Goal: Information Seeking & Learning: Learn about a topic

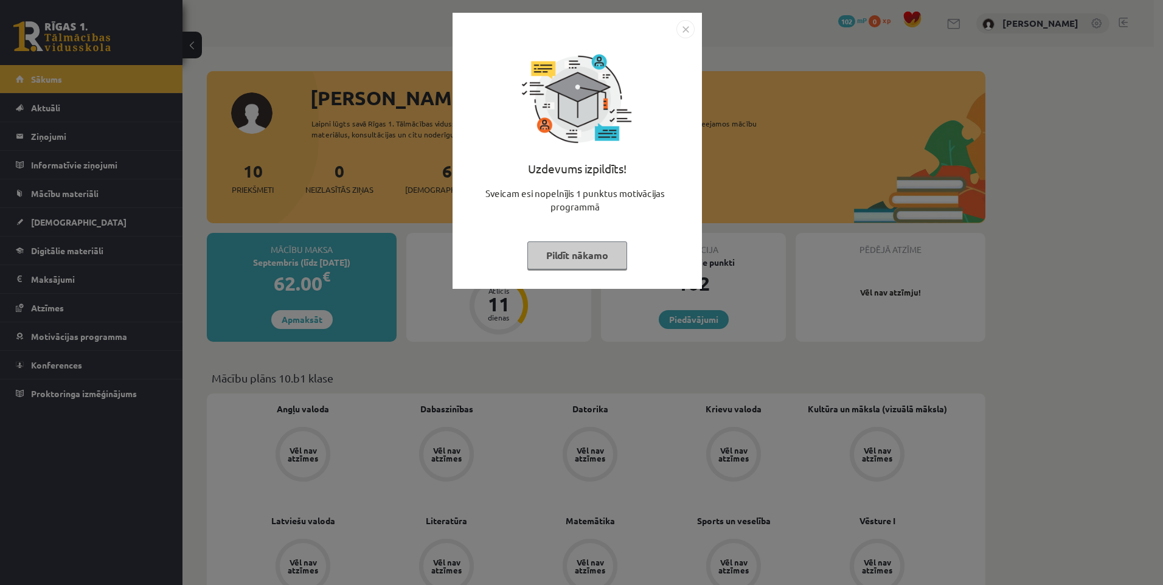
click at [592, 252] on button "Pildīt nākamo" at bounding box center [578, 256] width 100 height 28
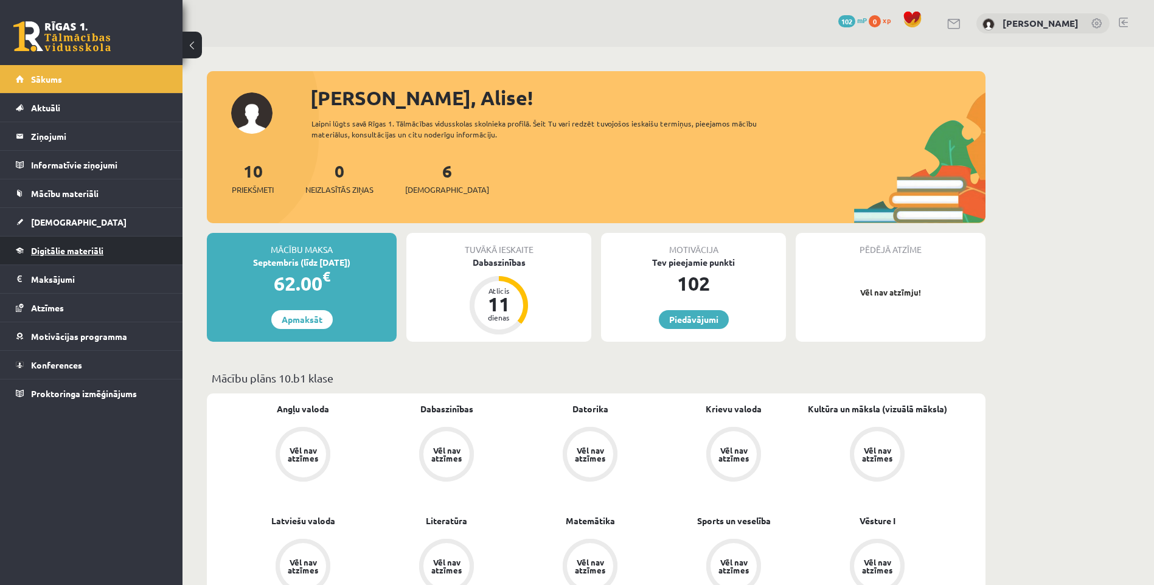
click at [40, 250] on span "Digitālie materiāli" at bounding box center [67, 250] width 72 height 11
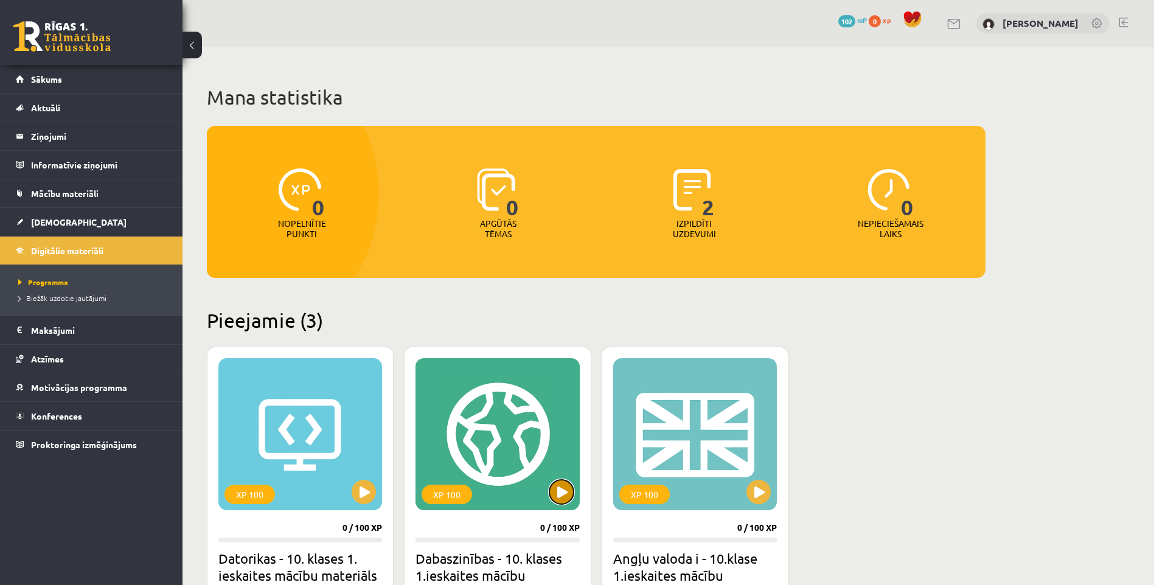
click at [565, 497] on button at bounding box center [561, 492] width 24 height 24
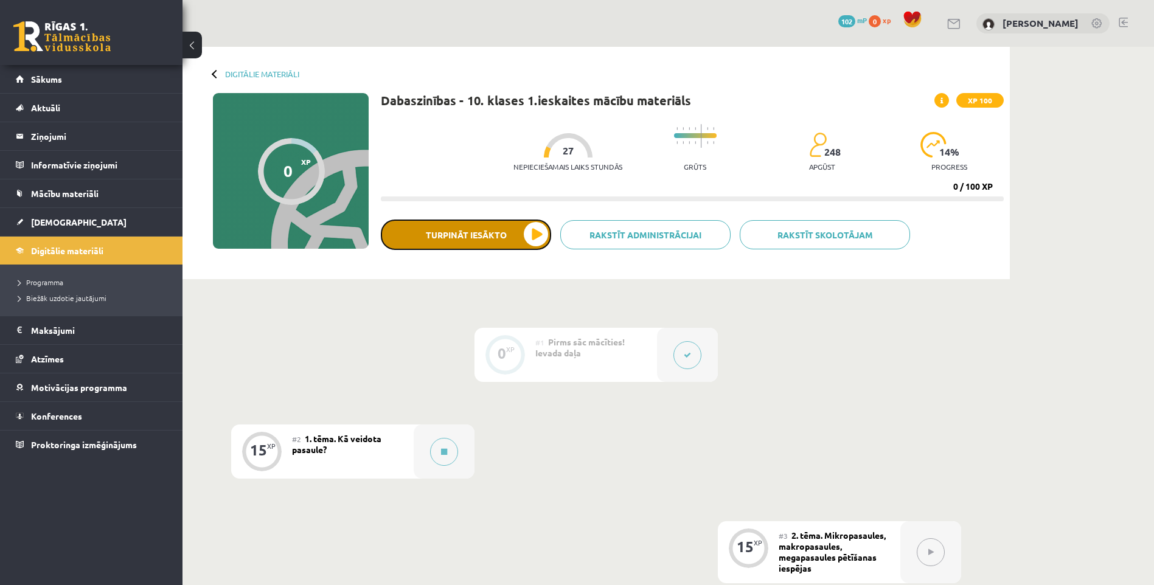
click at [527, 233] on button "Turpināt iesākto" at bounding box center [466, 235] width 170 height 30
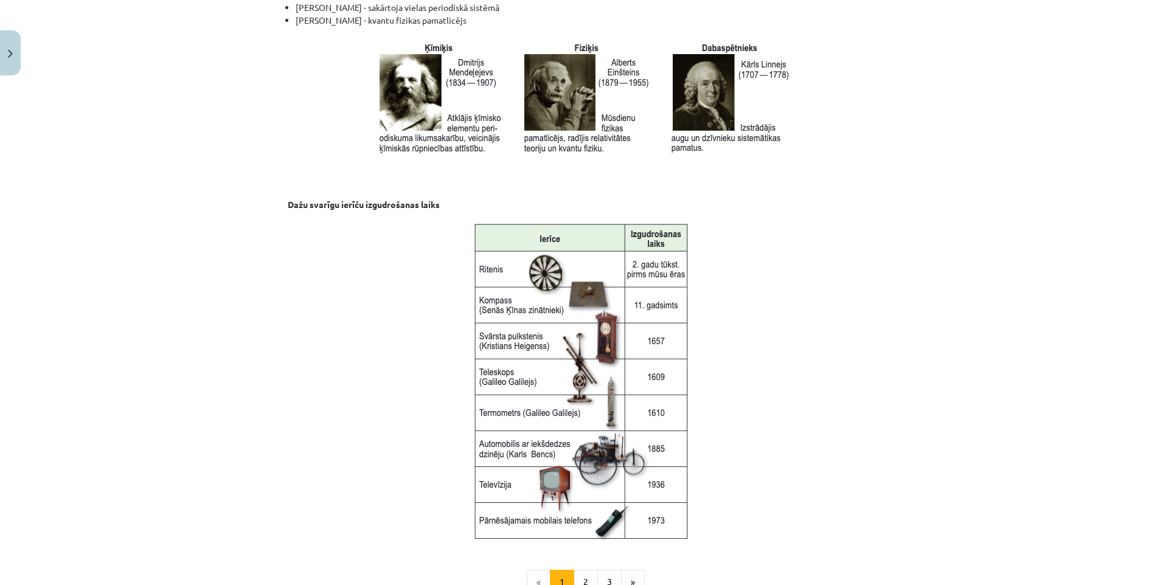
scroll to position [1500, 0]
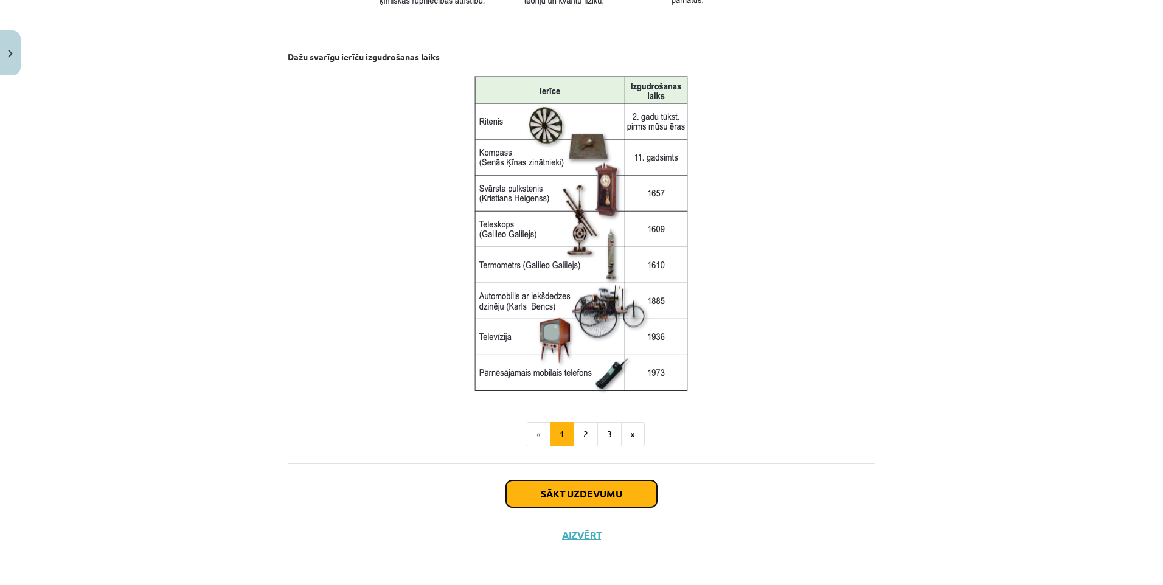
click at [584, 493] on button "Sākt uzdevumu" at bounding box center [581, 494] width 151 height 27
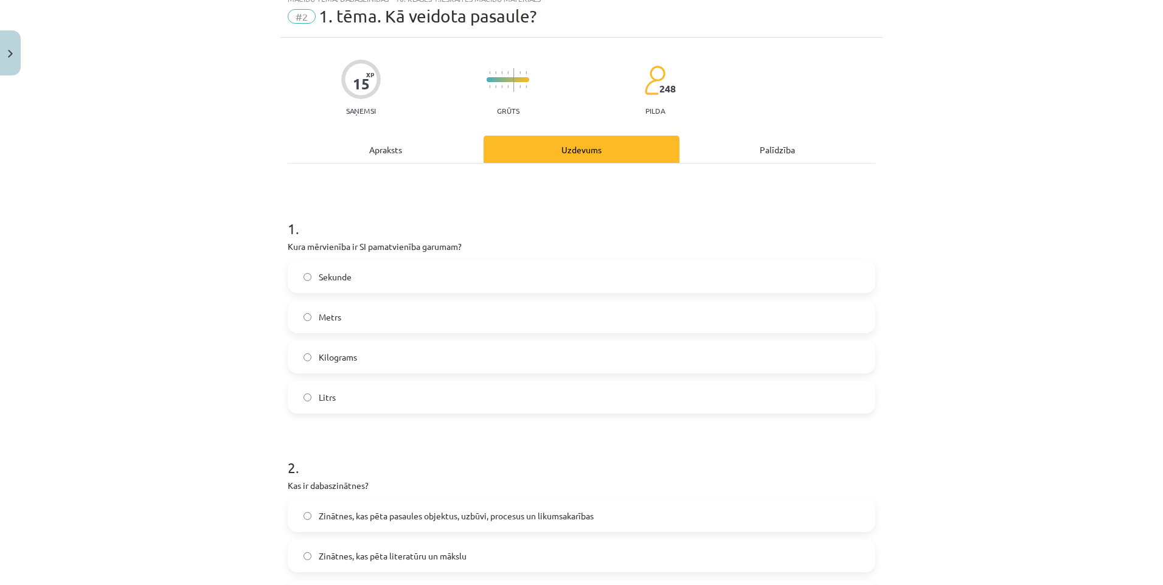
scroll to position [30, 0]
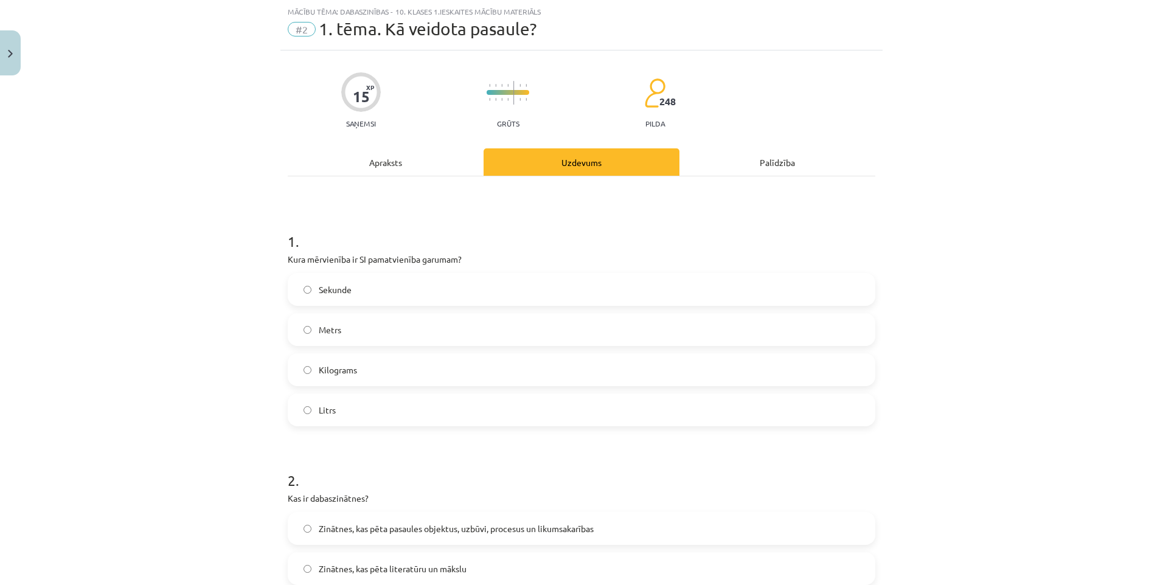
click at [388, 165] on div "Apraksts" at bounding box center [386, 161] width 196 height 27
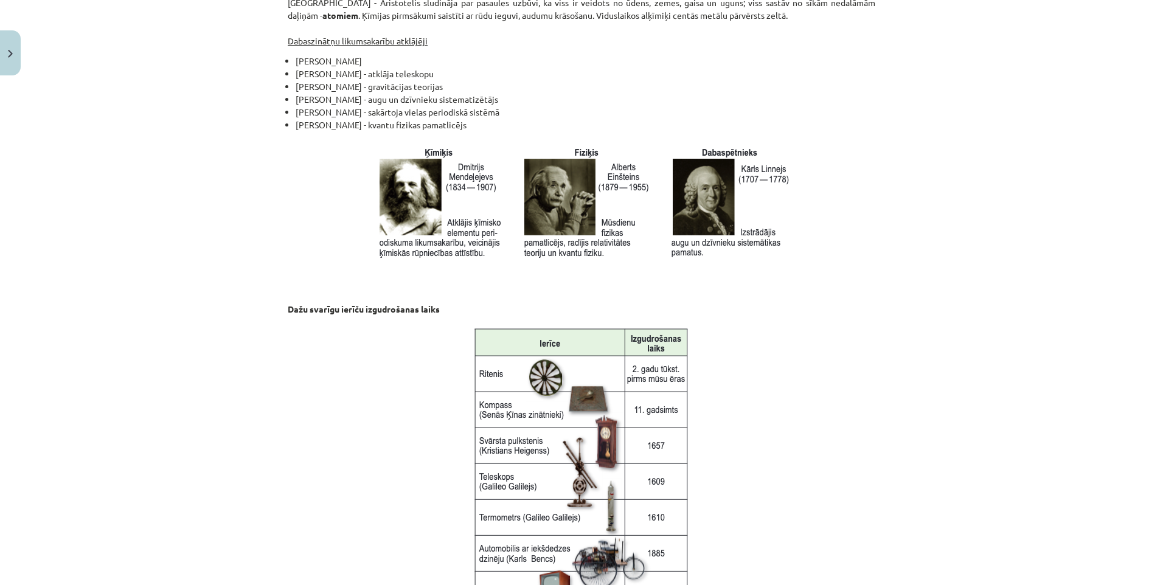
scroll to position [1500, 0]
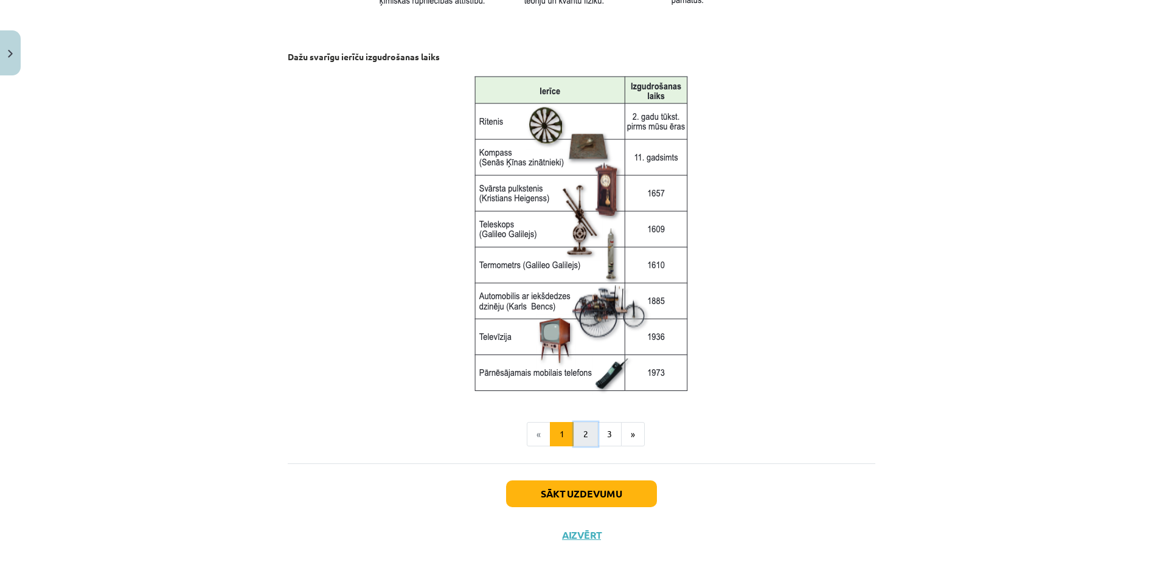
click at [582, 430] on button "2" at bounding box center [586, 434] width 24 height 24
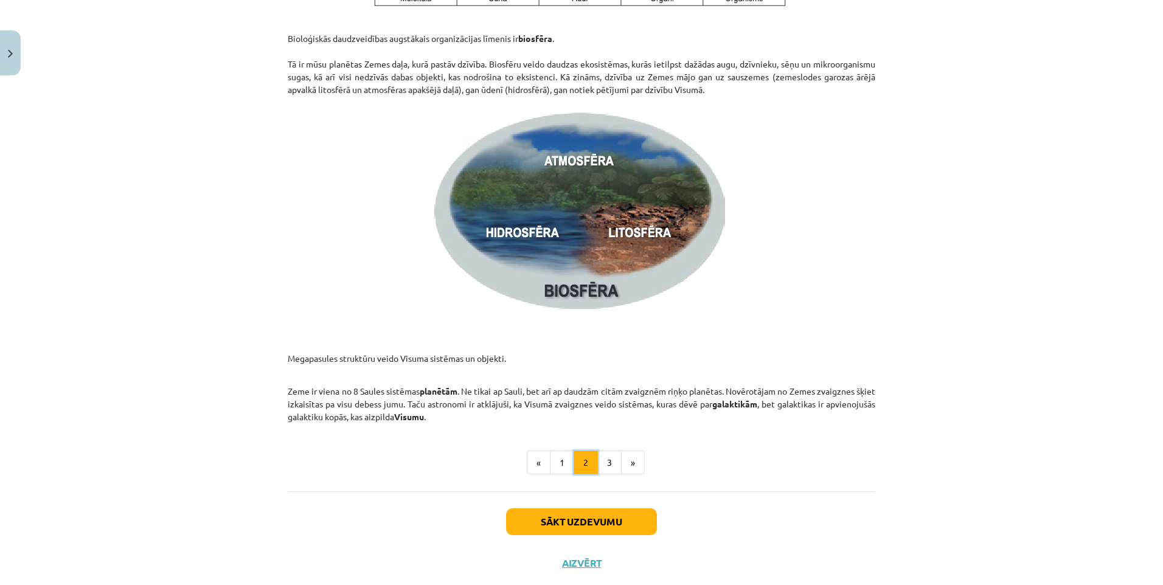
scroll to position [1678, 0]
click at [602, 466] on button "3" at bounding box center [610, 462] width 24 height 24
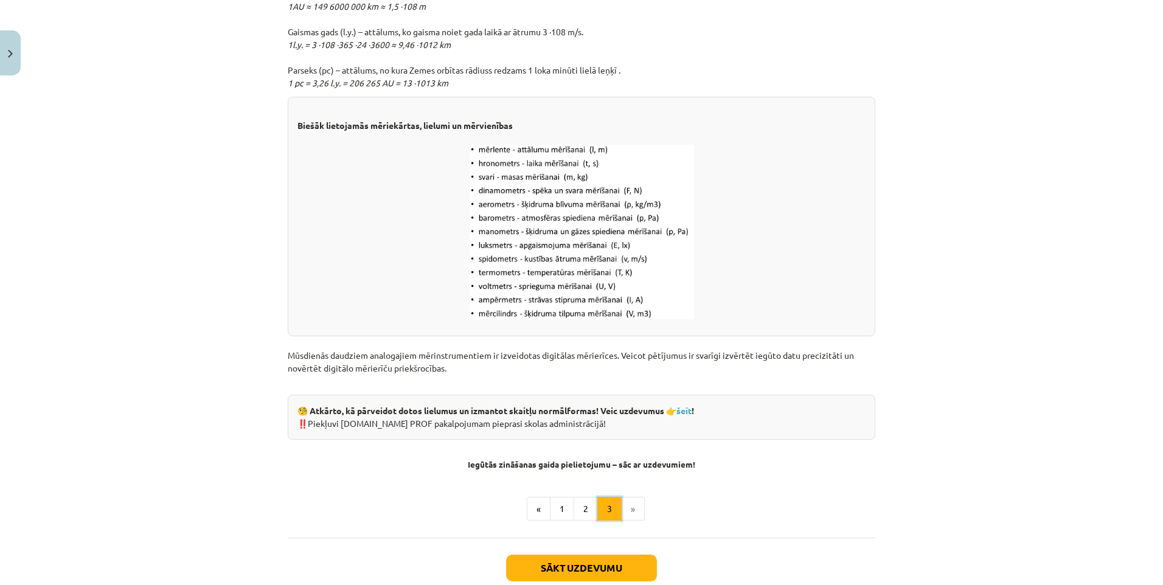
scroll to position [1466, 0]
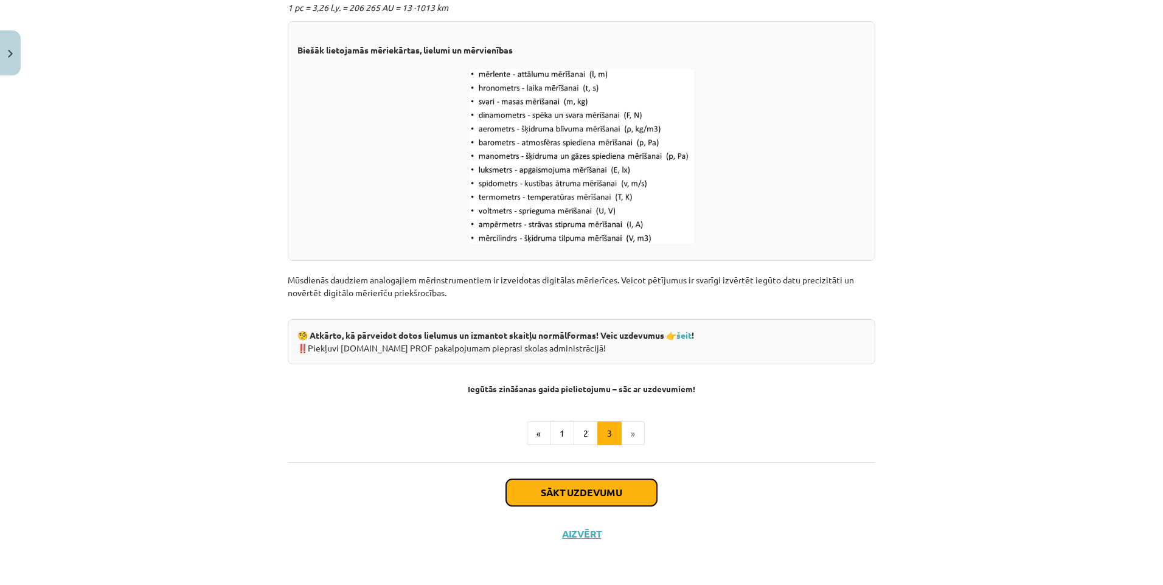
click at [571, 488] on button "Sākt uzdevumu" at bounding box center [581, 493] width 151 height 27
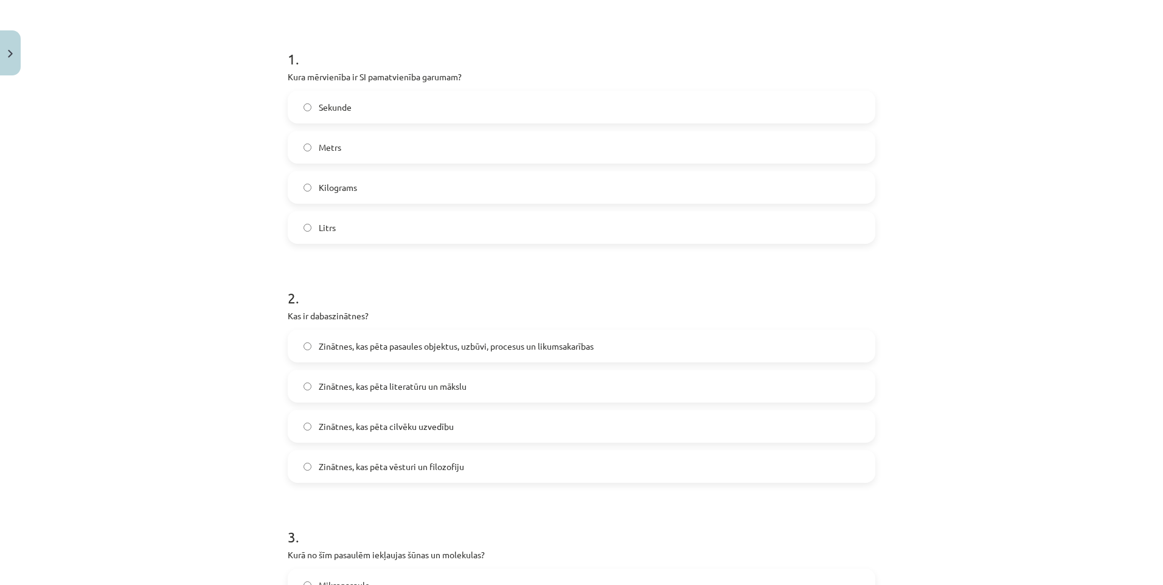
scroll to position [274, 0]
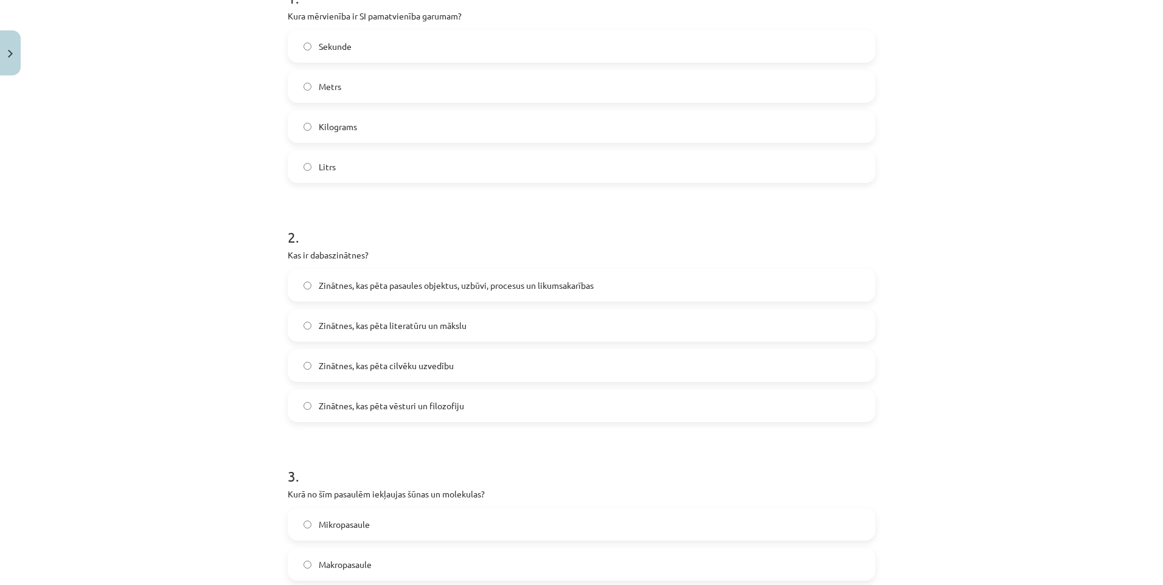
click at [303, 290] on label "Zinātnes, kas pēta pasaules objektus, uzbūvi, procesus un likumsakarības" at bounding box center [581, 285] width 585 height 30
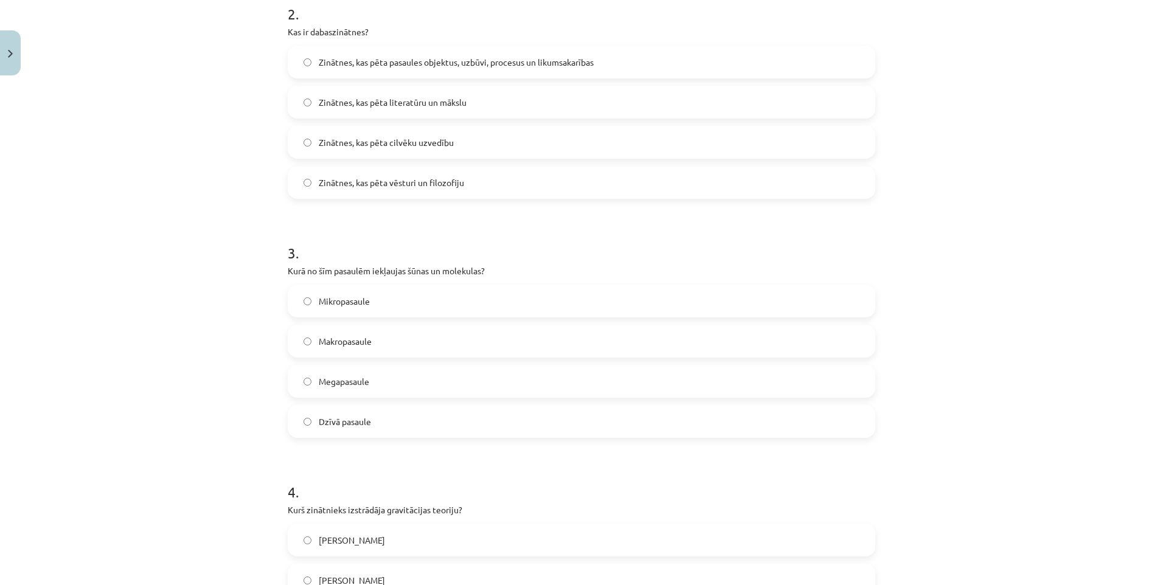
scroll to position [517, 0]
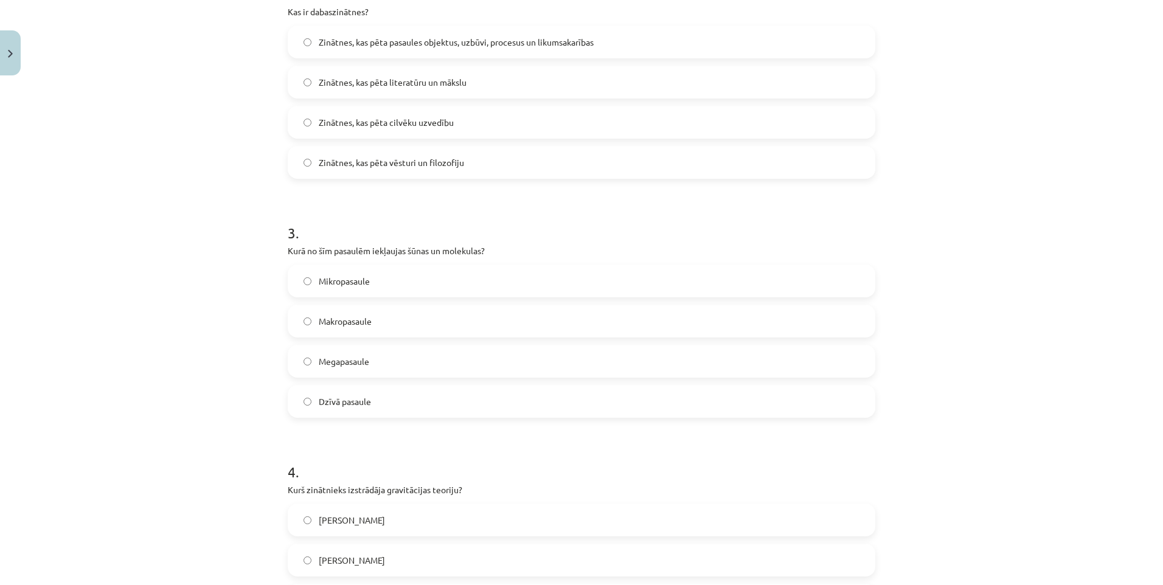
click at [310, 283] on label "Mikropasaule" at bounding box center [581, 281] width 585 height 30
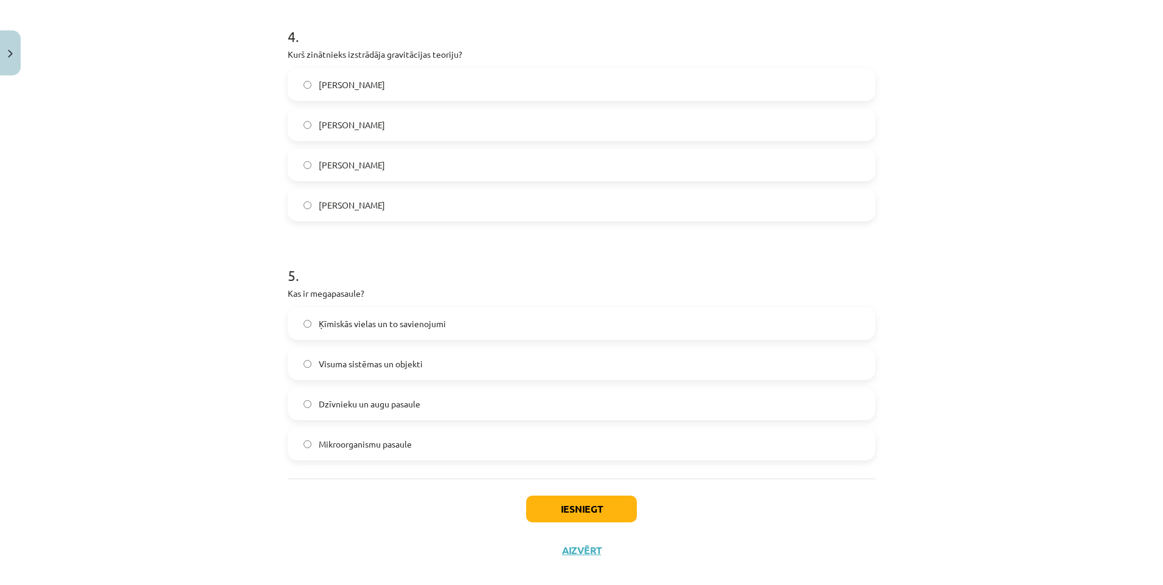
scroll to position [969, 0]
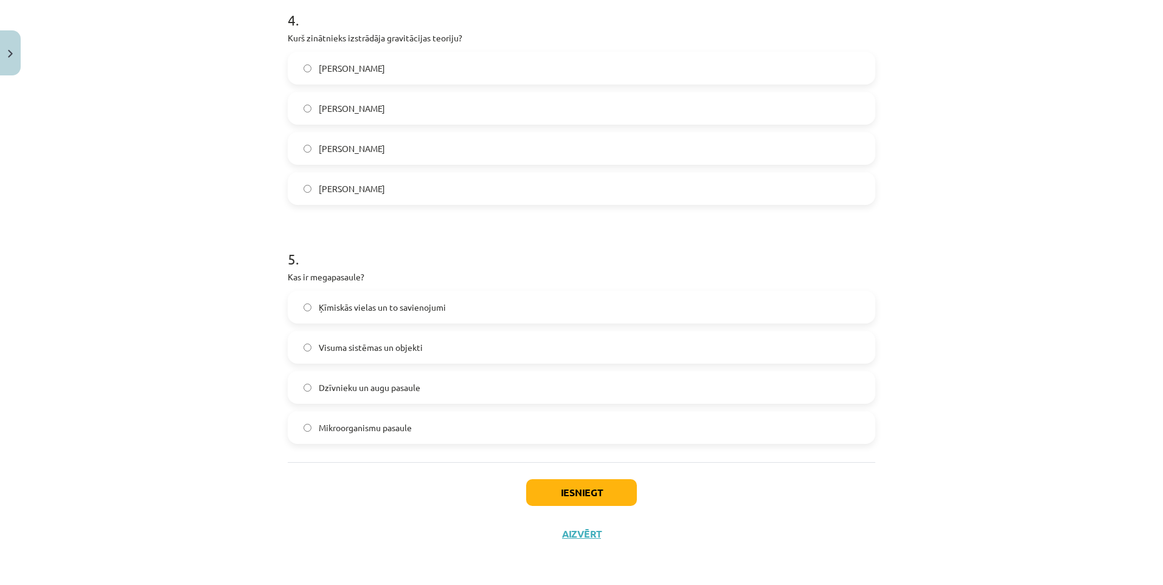
click at [313, 348] on label "Visuma sistēmas un objekti" at bounding box center [581, 347] width 585 height 30
click at [539, 495] on button "Iesniegt" at bounding box center [581, 493] width 111 height 27
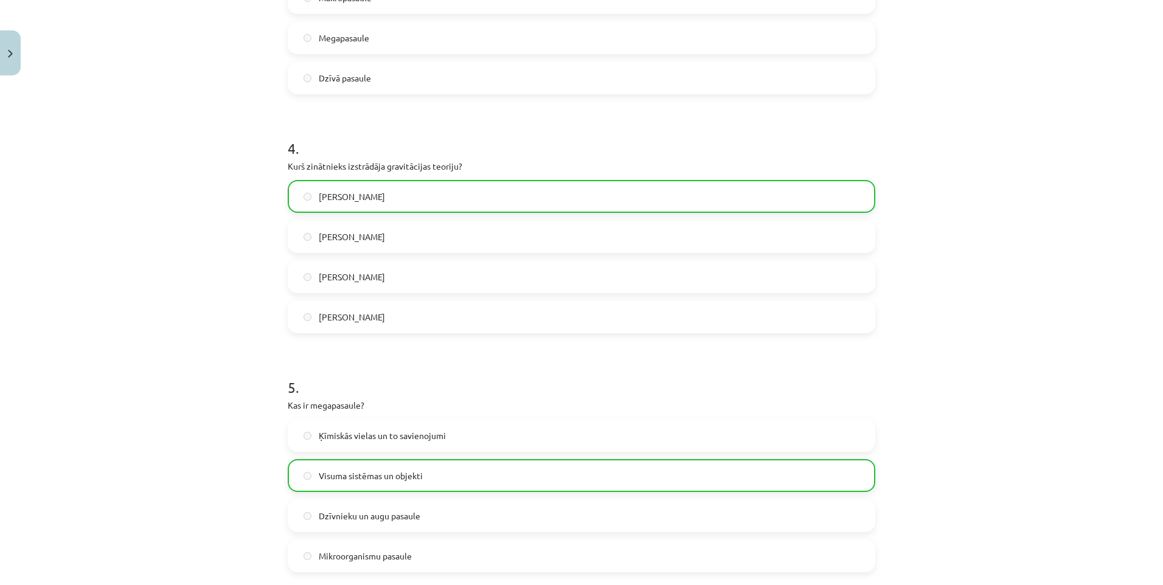
scroll to position [1008, 0]
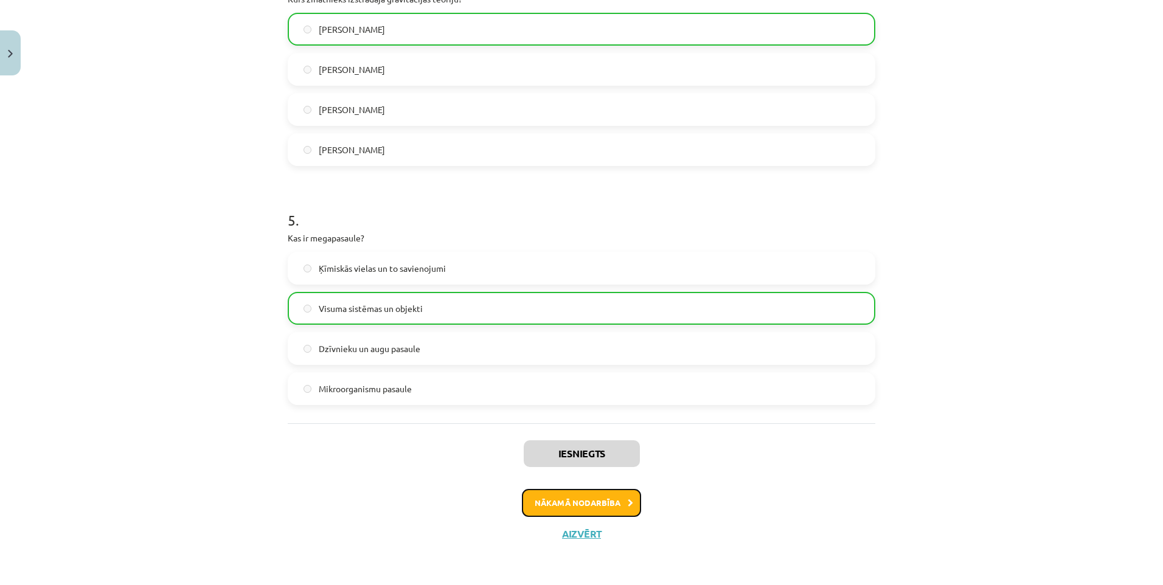
click at [589, 508] on button "Nākamā nodarbība" at bounding box center [581, 503] width 119 height 28
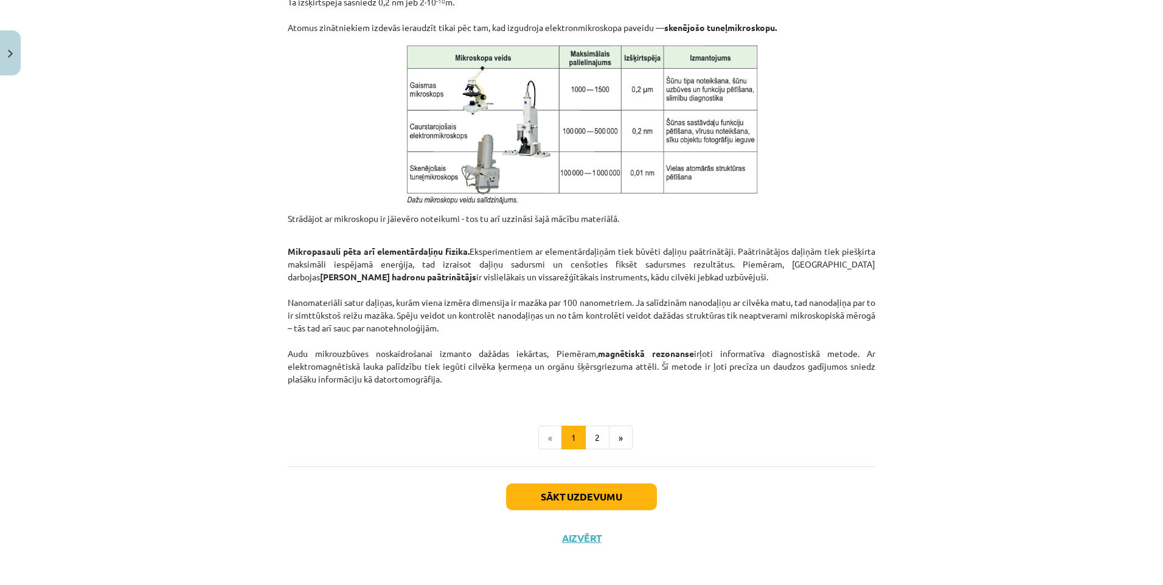
scroll to position [901, 0]
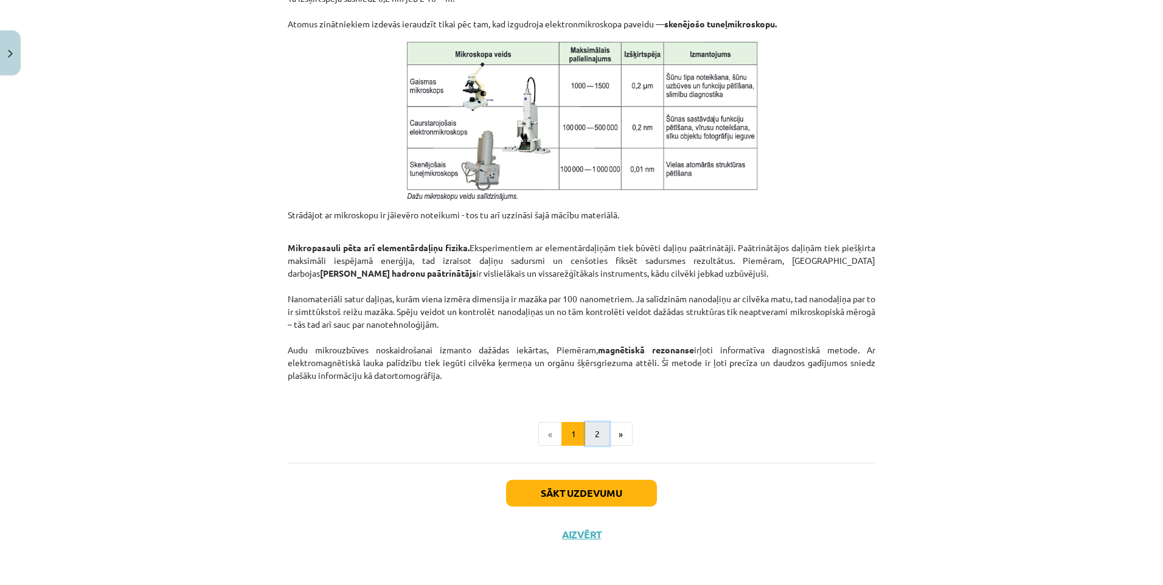
click at [585, 430] on button "2" at bounding box center [597, 434] width 24 height 24
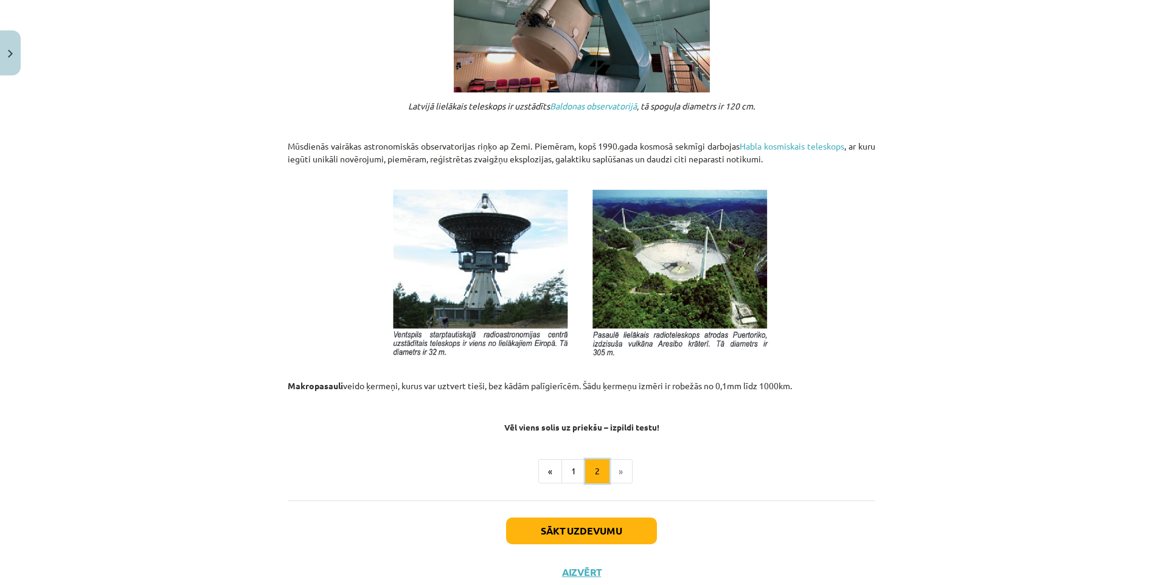
scroll to position [1205, 0]
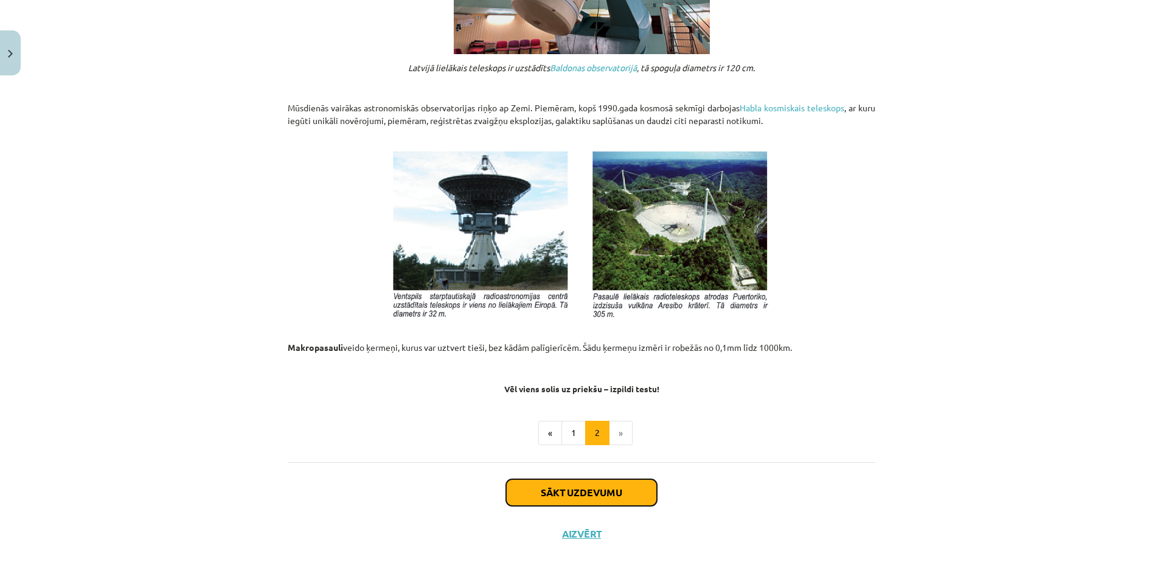
click at [566, 493] on button "Sākt uzdevumu" at bounding box center [581, 493] width 151 height 27
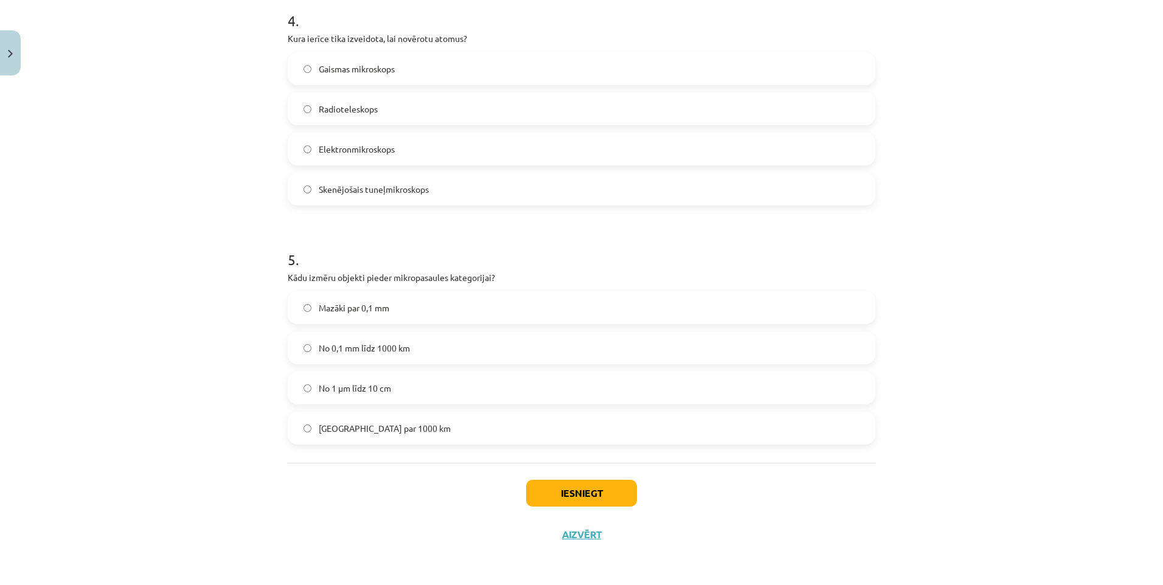
scroll to position [989, 0]
click at [577, 487] on button "Iesniegt" at bounding box center [581, 493] width 111 height 27
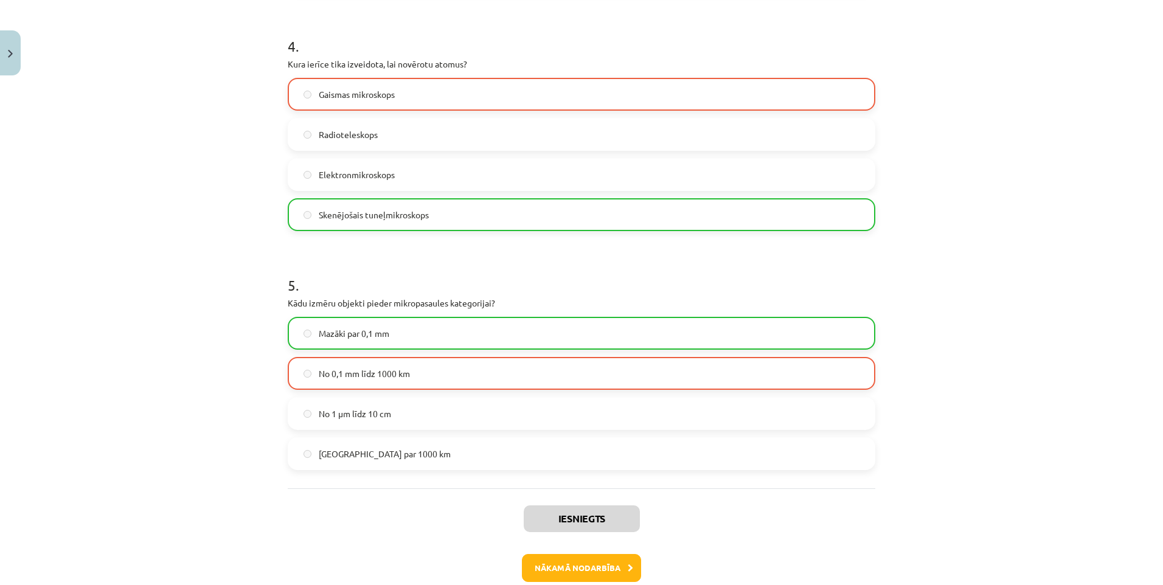
scroll to position [1028, 0]
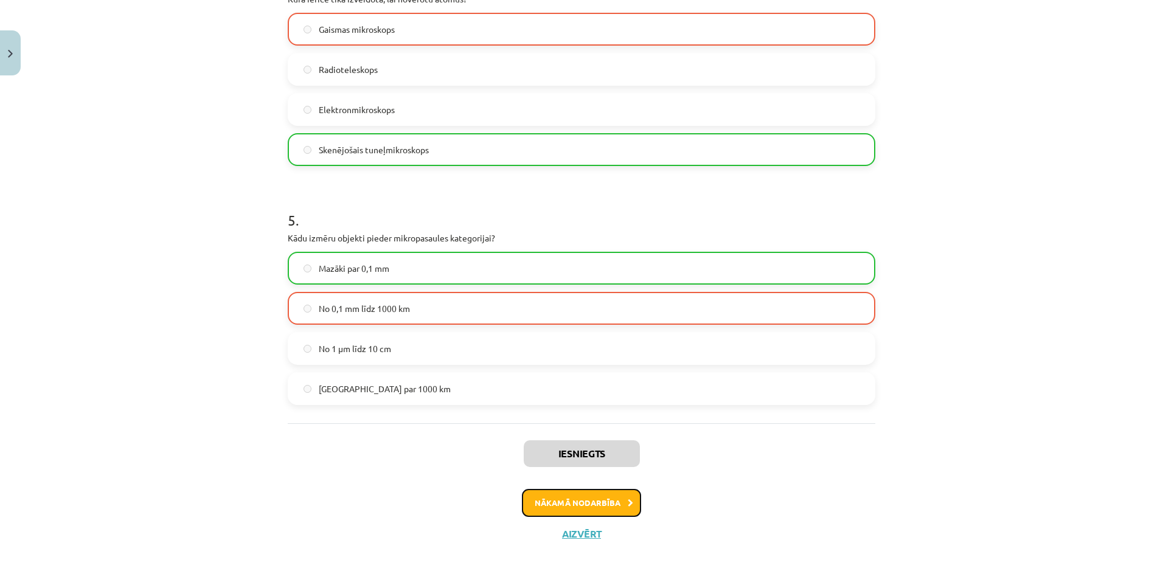
click at [554, 507] on button "Nākamā nodarbība" at bounding box center [581, 503] width 119 height 28
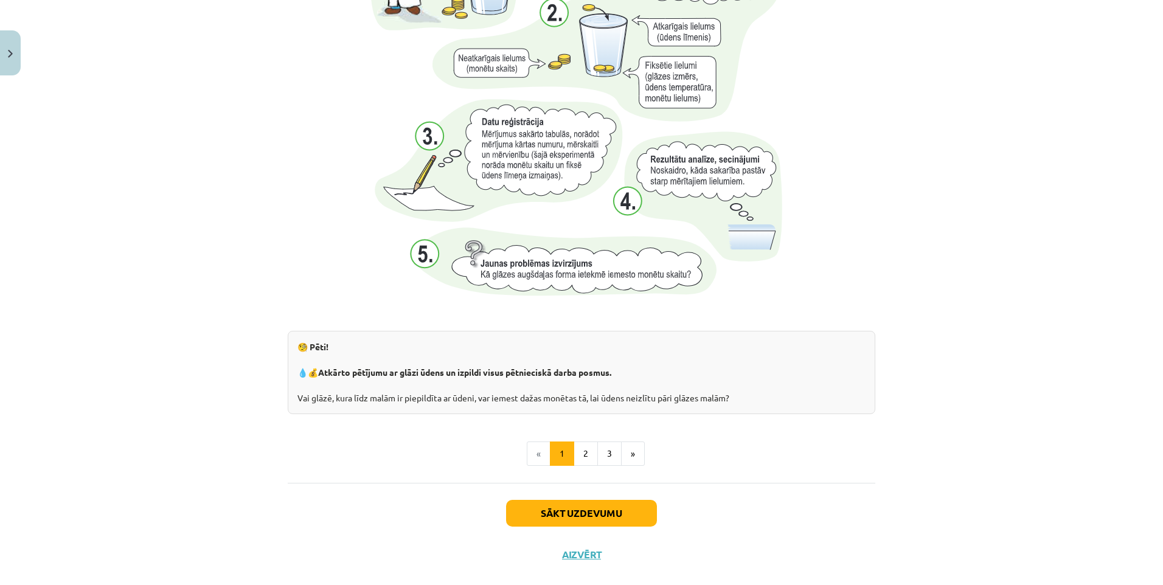
scroll to position [1163, 0]
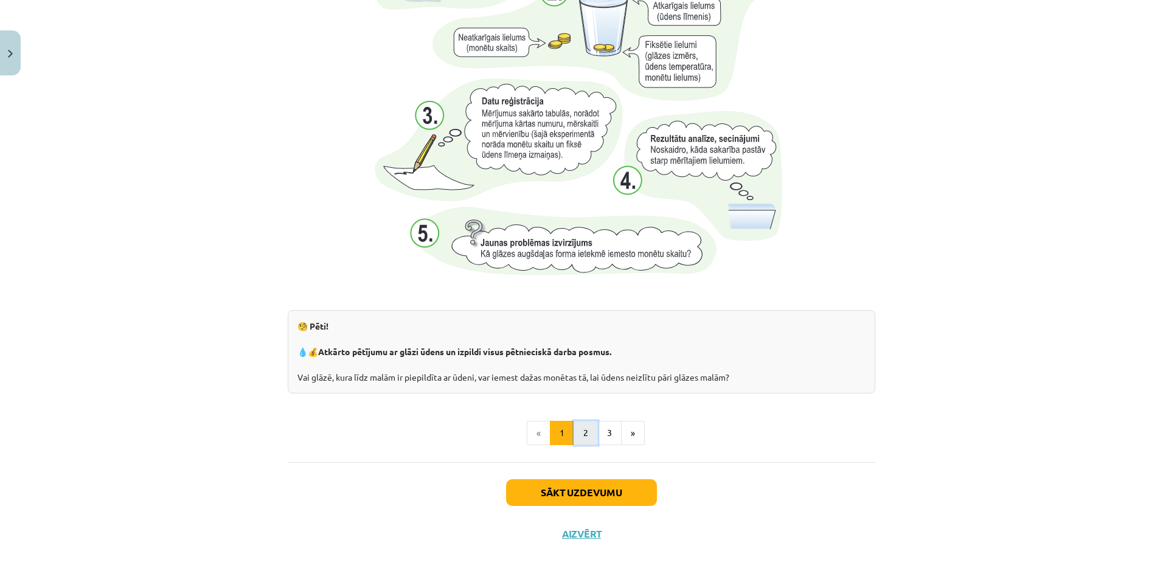
click at [579, 430] on button "2" at bounding box center [586, 433] width 24 height 24
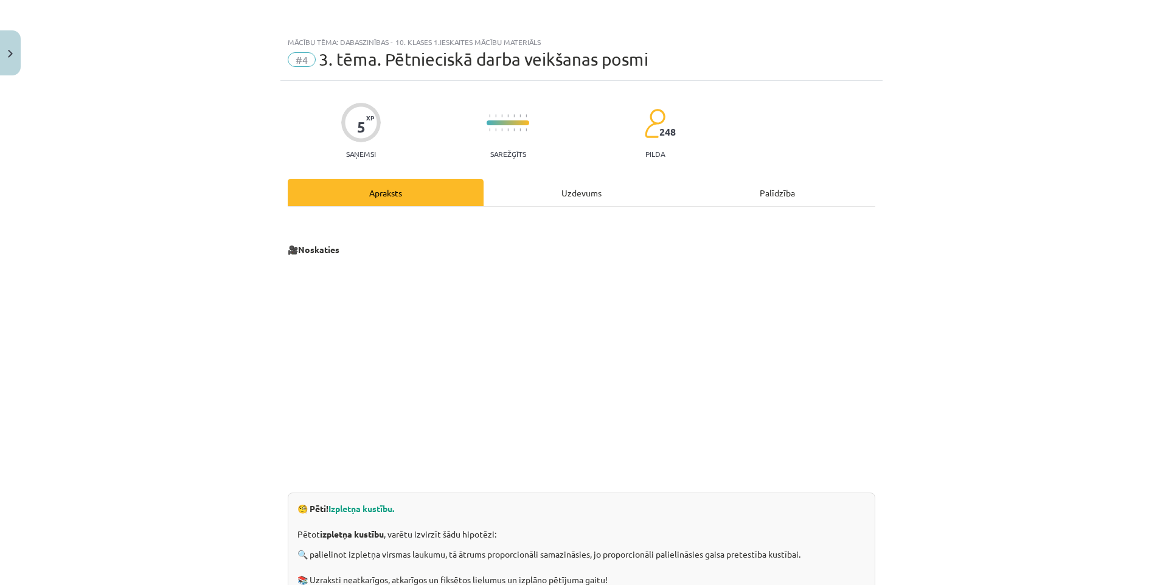
scroll to position [236, 0]
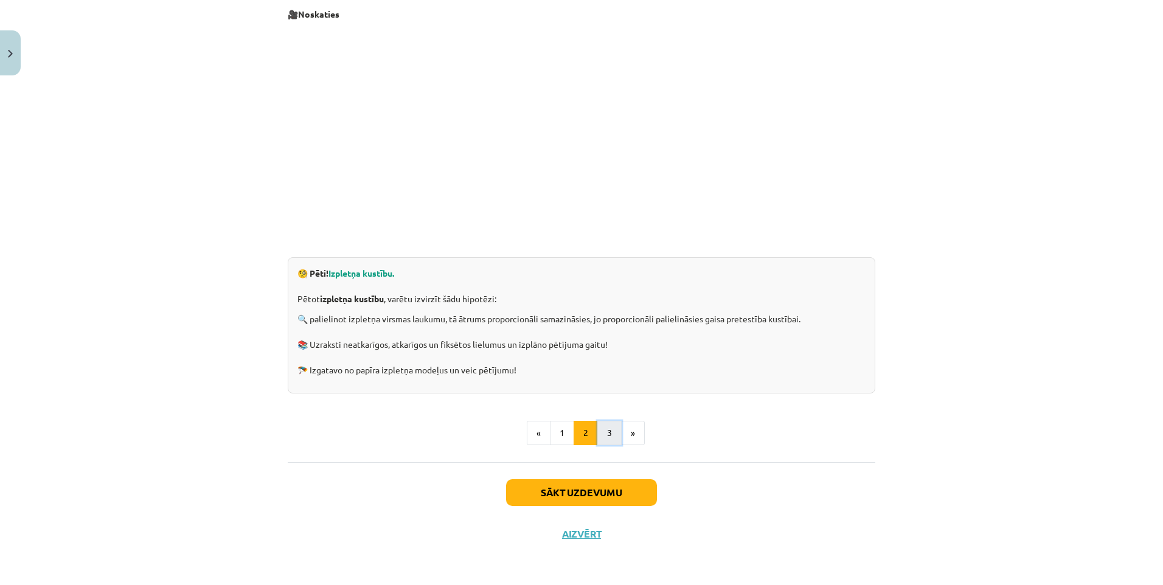
click at [604, 438] on button "3" at bounding box center [610, 433] width 24 height 24
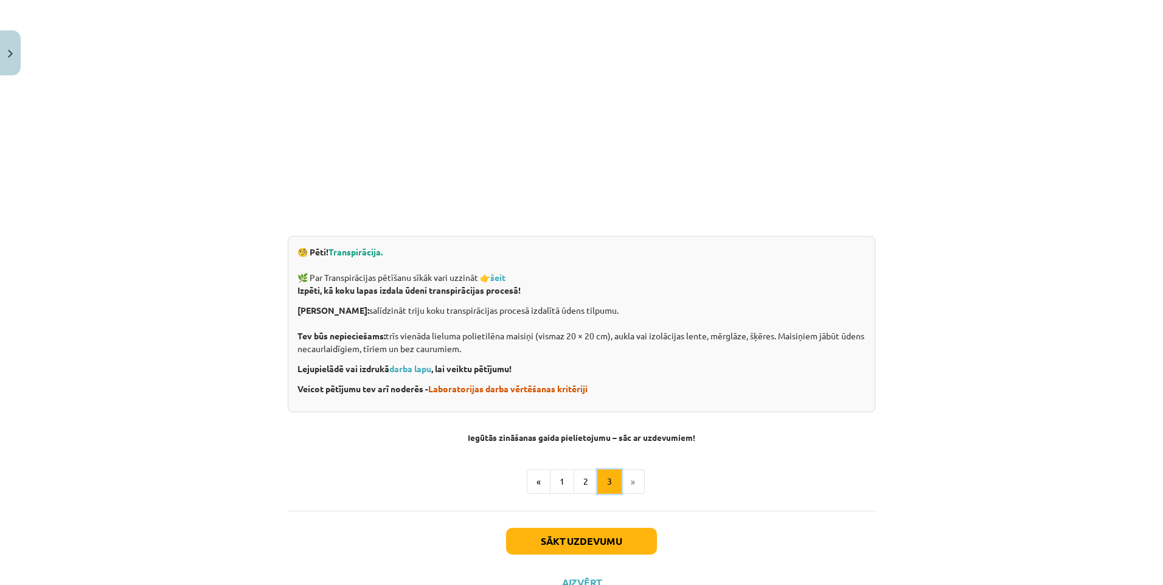
scroll to position [306, 0]
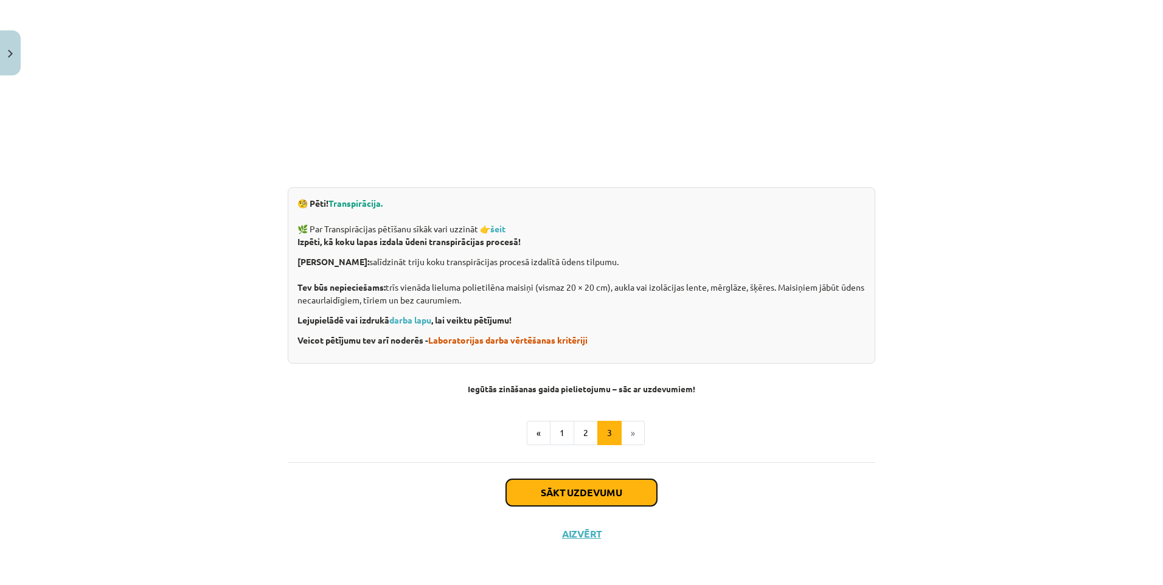
click at [578, 495] on button "Sākt uzdevumu" at bounding box center [581, 493] width 151 height 27
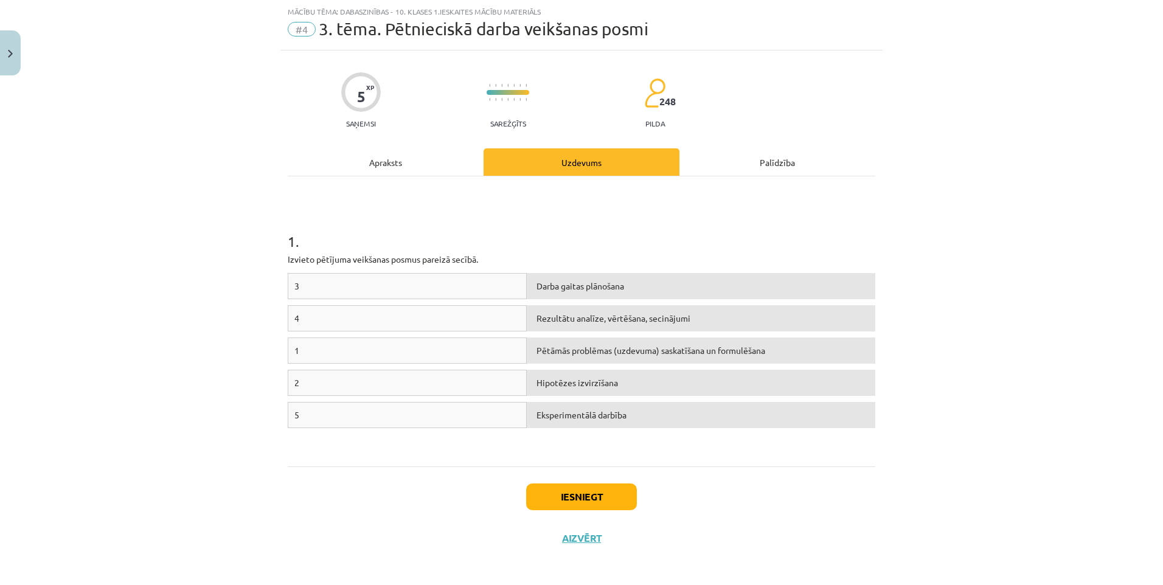
drag, startPoint x: 474, startPoint y: 347, endPoint x: 466, endPoint y: 351, distance: 9.3
click at [466, 349] on div "1" at bounding box center [407, 351] width 239 height 26
click at [535, 491] on button "Iesniegt" at bounding box center [581, 497] width 111 height 27
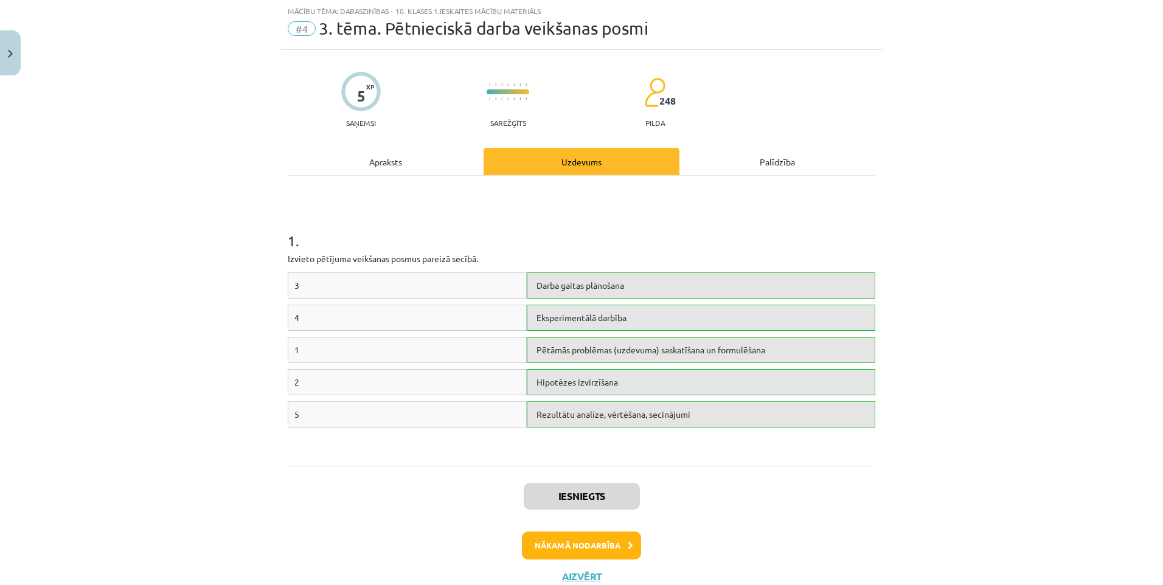
scroll to position [74, 0]
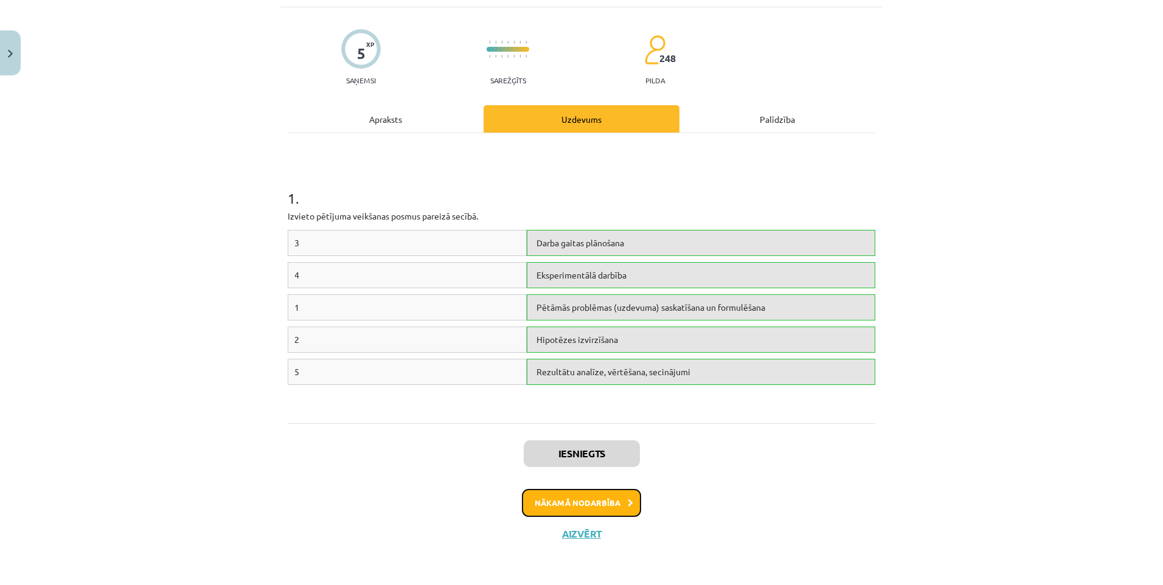
click at [546, 504] on button "Nākamā nodarbība" at bounding box center [581, 503] width 119 height 28
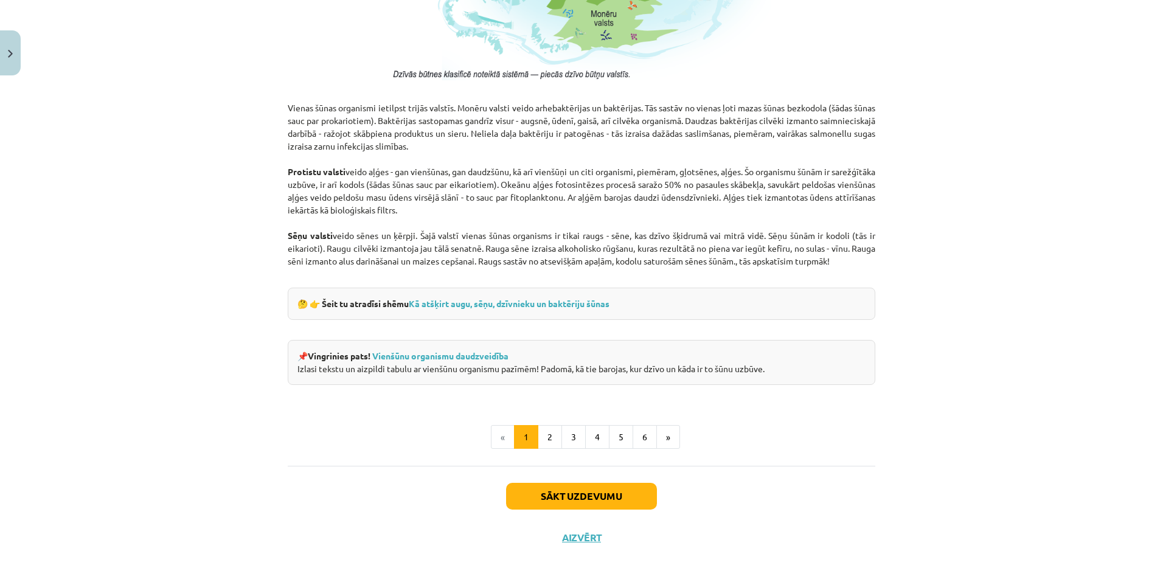
scroll to position [1004, 0]
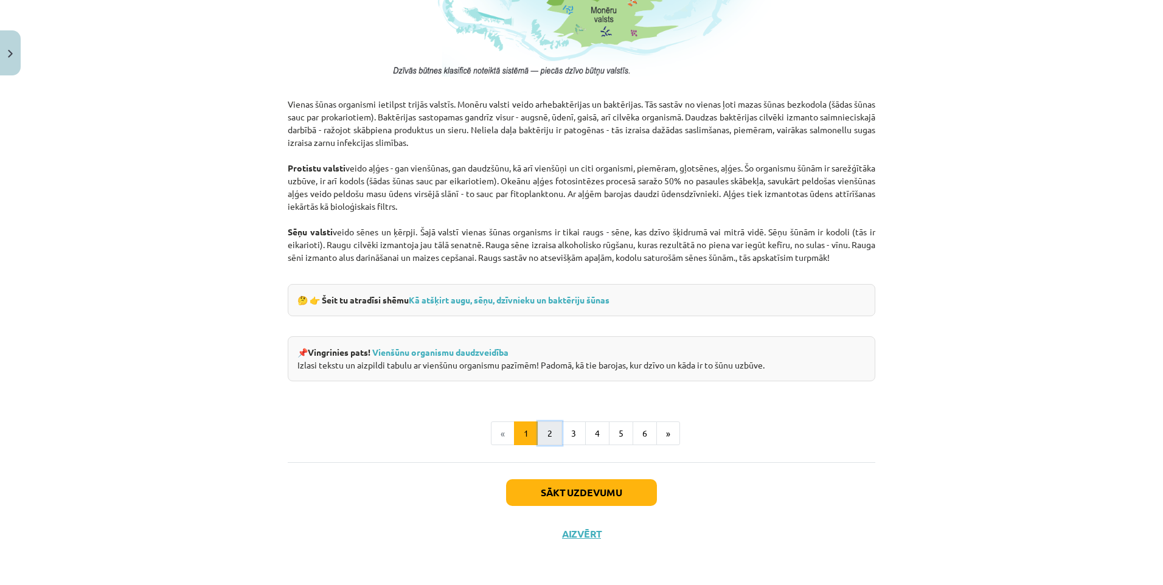
click at [551, 436] on button "2" at bounding box center [550, 434] width 24 height 24
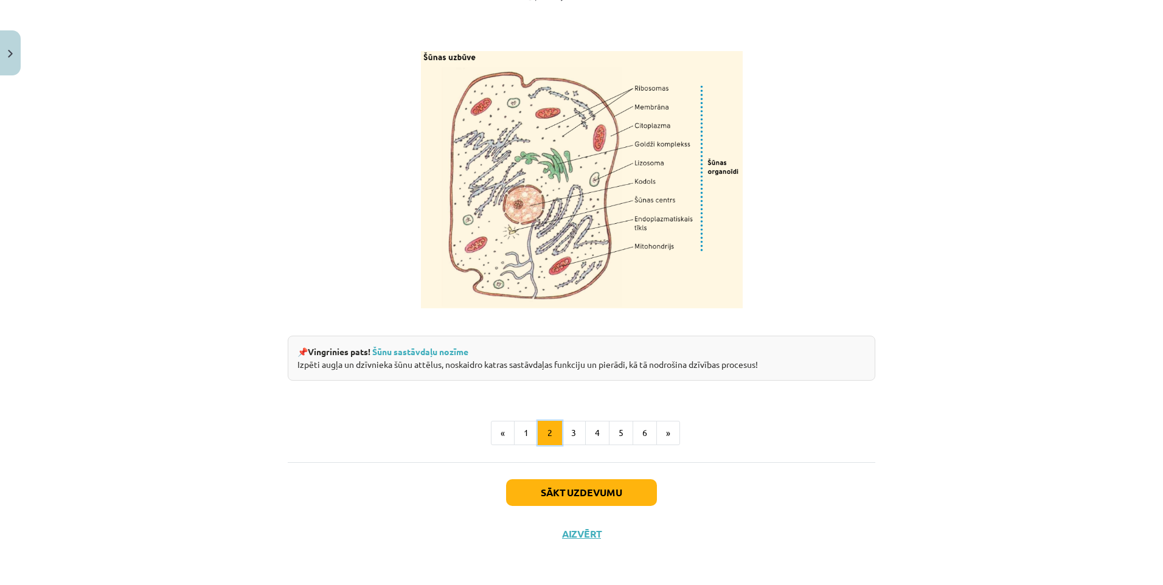
scroll to position [1387, 0]
click at [571, 424] on button "3" at bounding box center [574, 433] width 24 height 24
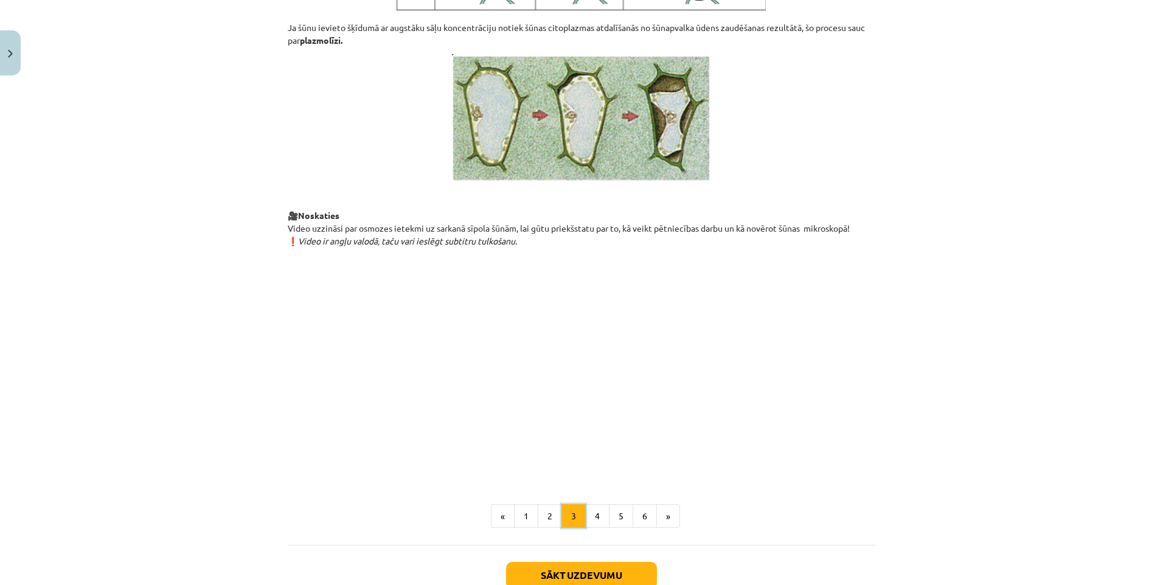
scroll to position [1217, 0]
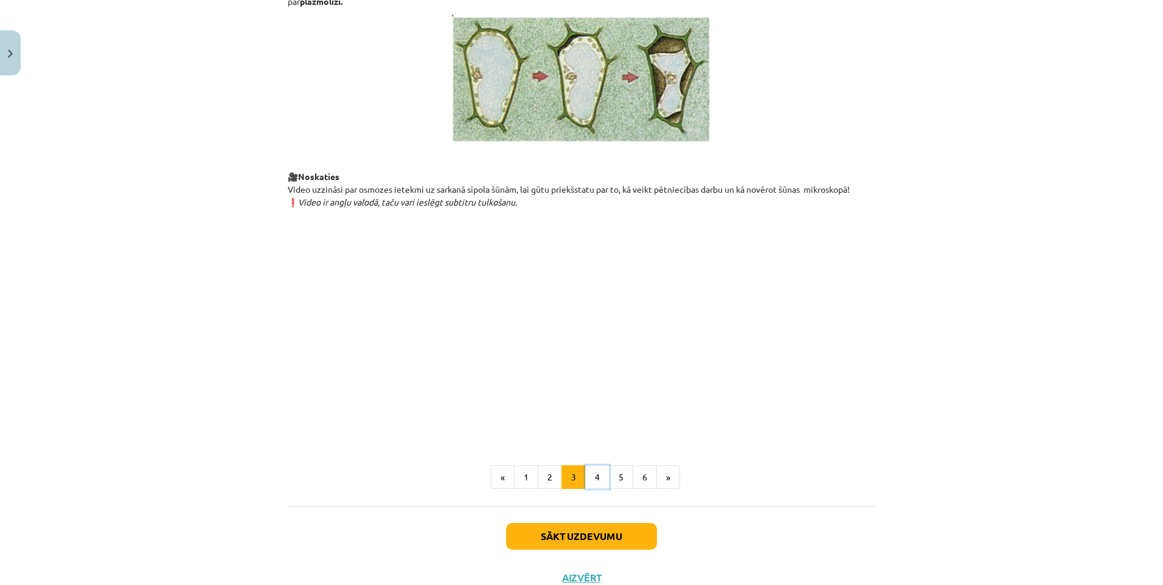
click at [593, 490] on button "4" at bounding box center [597, 478] width 24 height 24
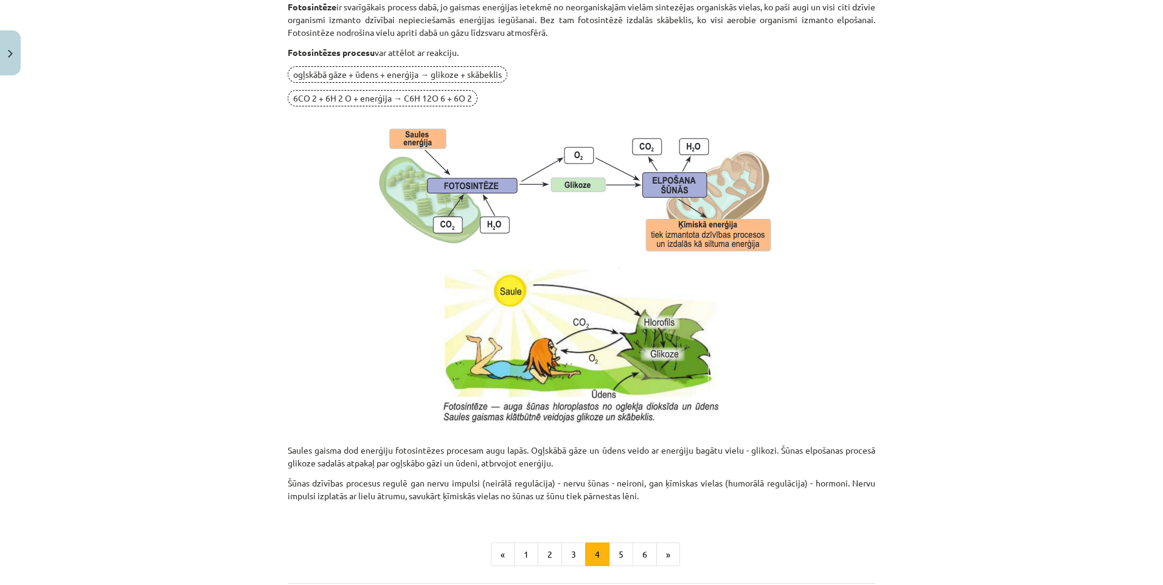
scroll to position [1125, 0]
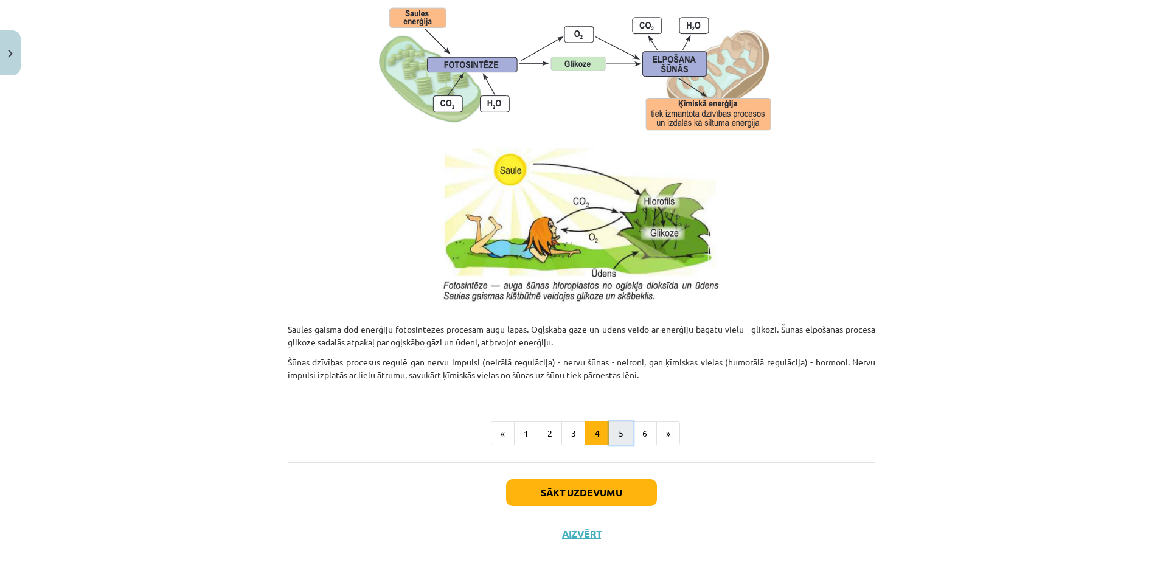
click at [622, 435] on button "5" at bounding box center [621, 434] width 24 height 24
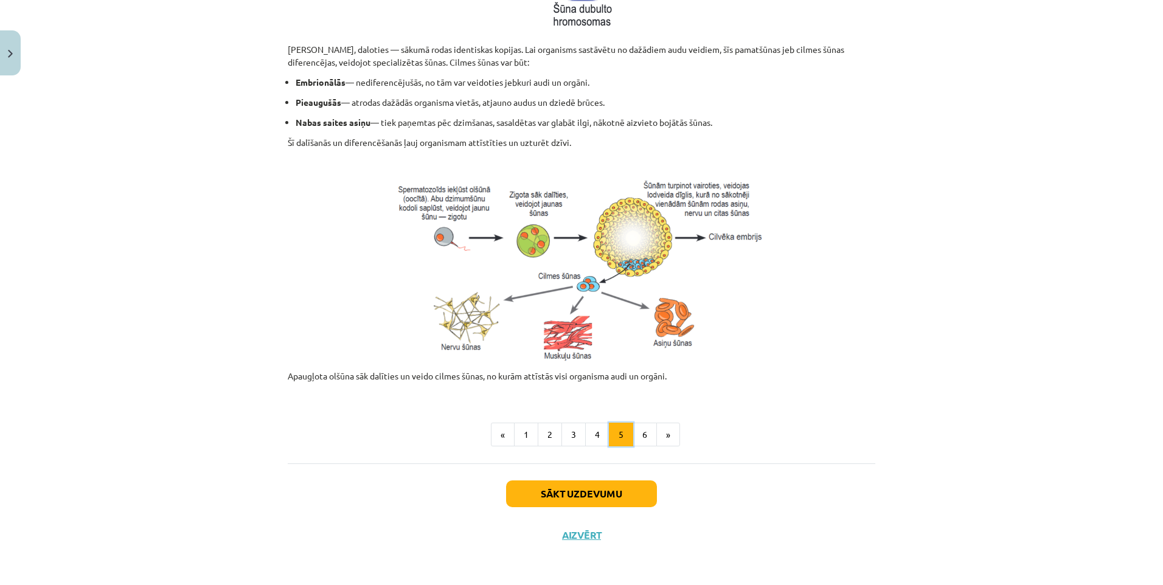
scroll to position [423, 0]
click at [639, 433] on button "6" at bounding box center [645, 434] width 24 height 24
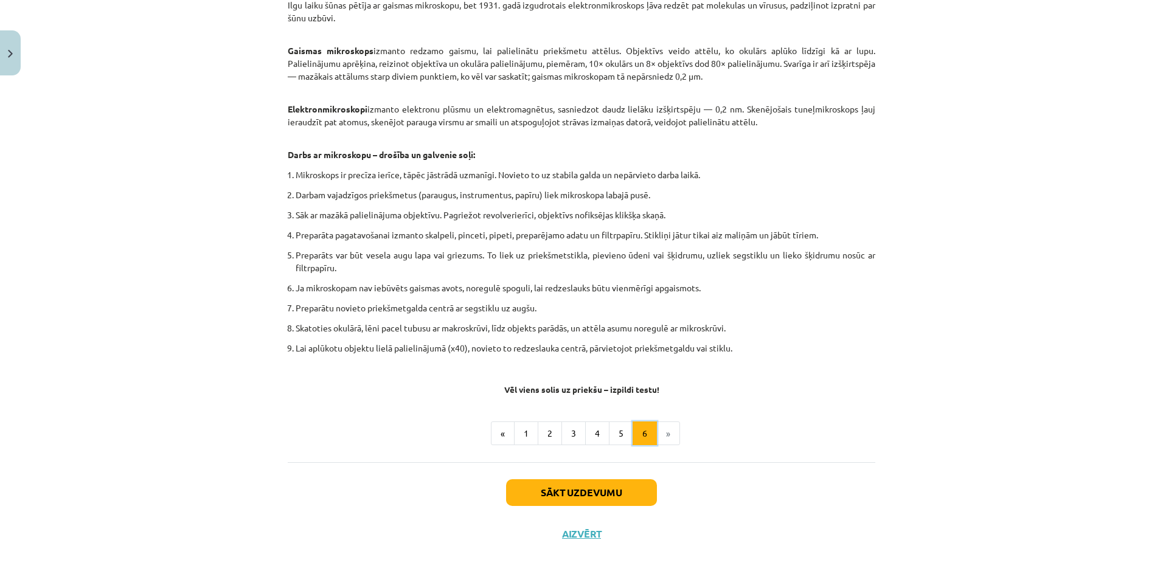
scroll to position [581, 0]
click at [611, 495] on button "Sākt uzdevumu" at bounding box center [581, 493] width 151 height 27
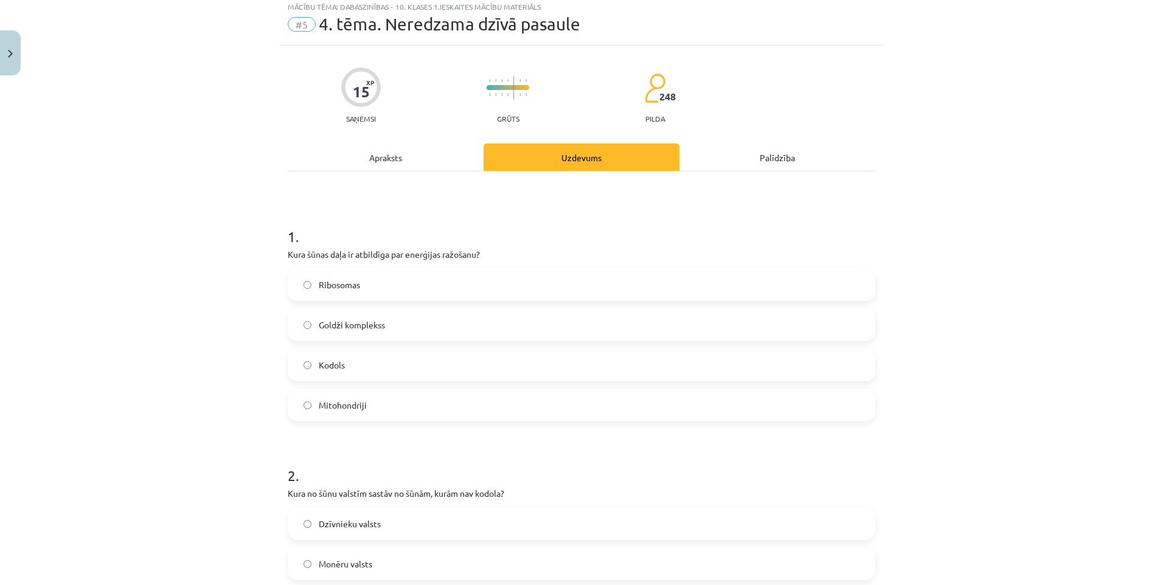
scroll to position [30, 0]
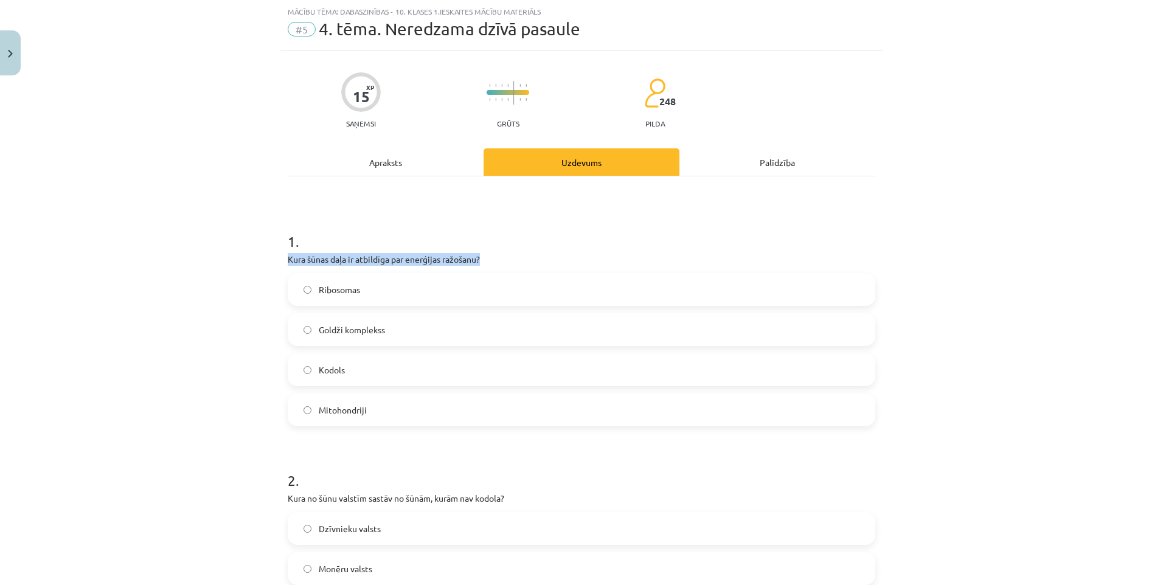
drag, startPoint x: 281, startPoint y: 259, endPoint x: 480, endPoint y: 257, distance: 199.0
drag, startPoint x: 480, startPoint y: 257, endPoint x: 410, endPoint y: 260, distance: 70.7
copy p "Kura šūnas daļa ir atbildīga par enerģijas ražošanu?"
click at [239, 361] on div "Mācību tēma: Dabaszinības - 10. klases 1.ieskaites mācību materiāls #5 4. tēma.…" at bounding box center [581, 292] width 1163 height 585
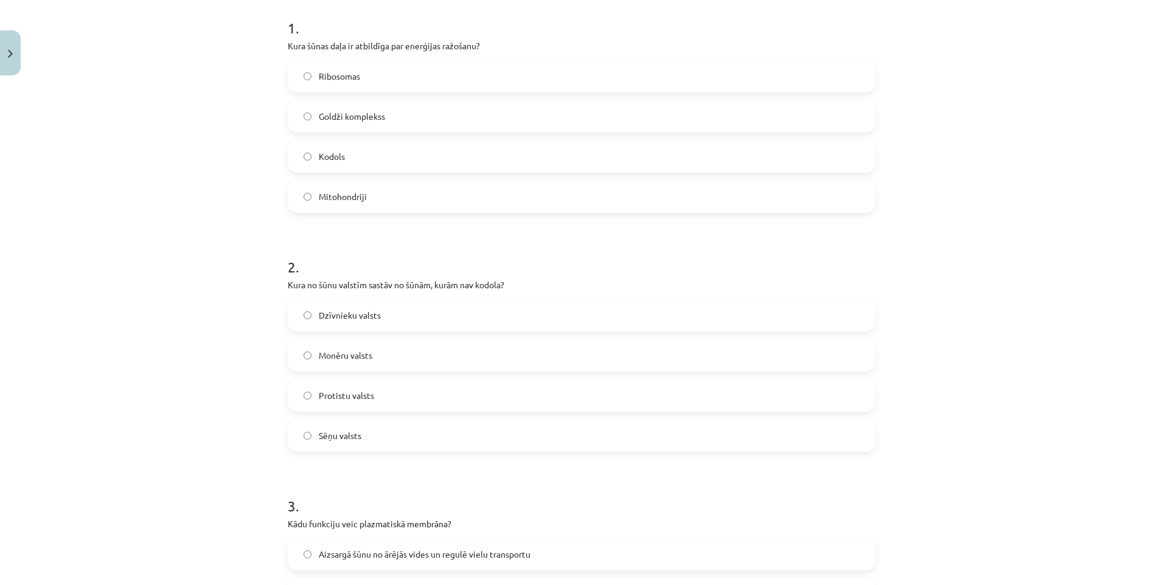
scroll to position [274, 0]
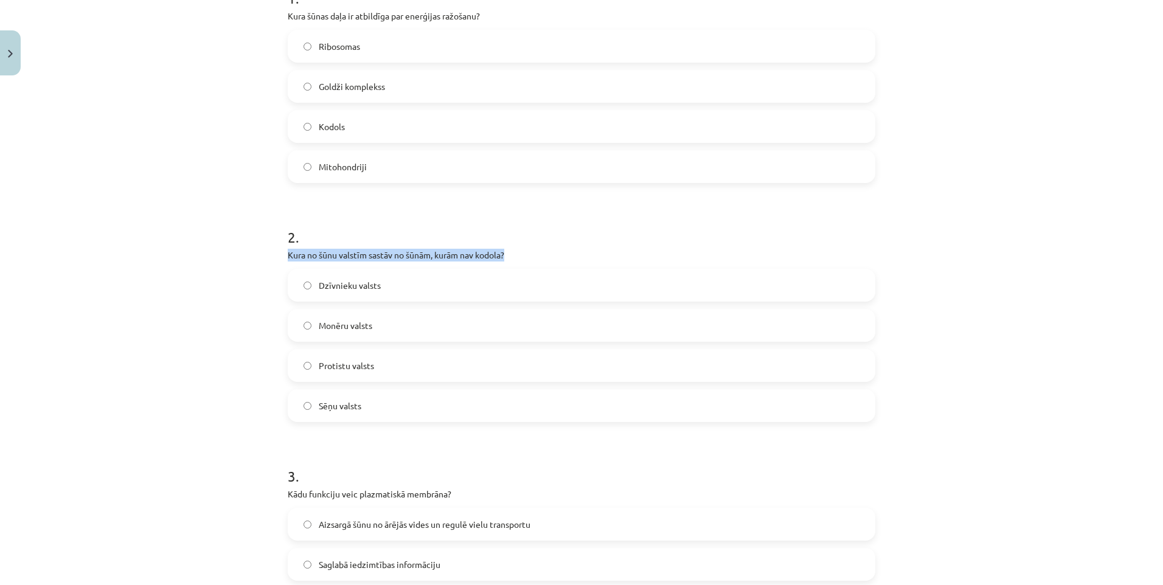
drag, startPoint x: 285, startPoint y: 257, endPoint x: 512, endPoint y: 256, distance: 227.6
click at [512, 256] on p "Kura no šūnu valstīm sastāv no šūnām, kurām nav kodola?" at bounding box center [582, 255] width 588 height 13
drag, startPoint x: 512, startPoint y: 256, endPoint x: 473, endPoint y: 249, distance: 39.5
copy p "Kura no šūnu valstīm sastāv no šūnām, kurām nav kodola?"
drag, startPoint x: 231, startPoint y: 257, endPoint x: 238, endPoint y: 264, distance: 9.9
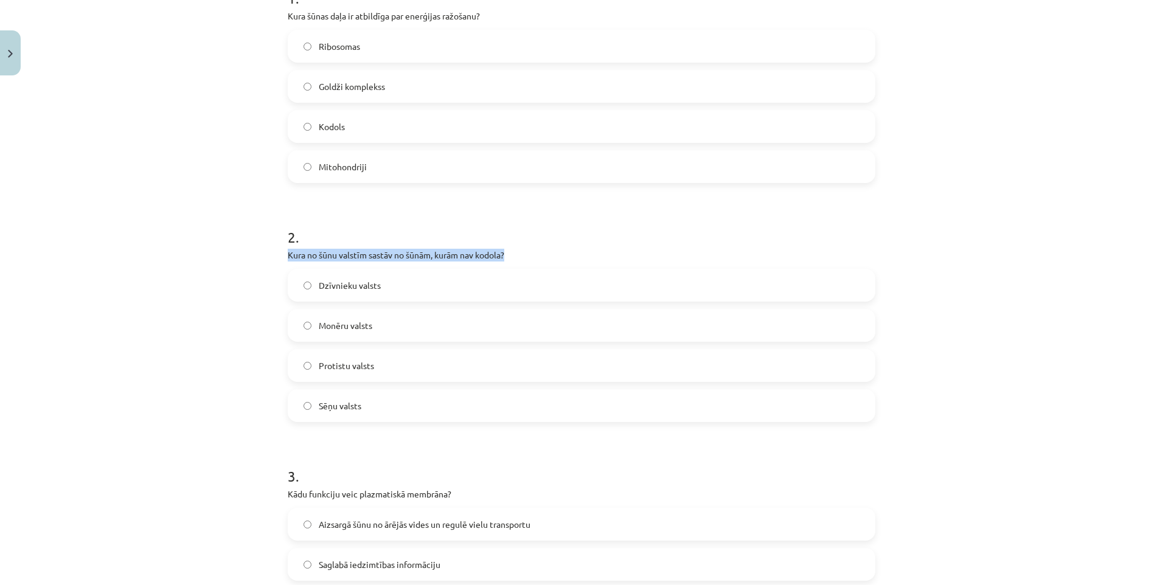
click at [231, 256] on div "Mācību tēma: Dabaszinības - 10. klases 1.ieskaites mācību materiāls #5 4. tēma.…" at bounding box center [581, 292] width 1163 height 585
click at [249, 330] on div "Mācību tēma: Dabaszinības - 10. klases 1.ieskaites mācību materiāls #5 4. tēma.…" at bounding box center [581, 292] width 1163 height 585
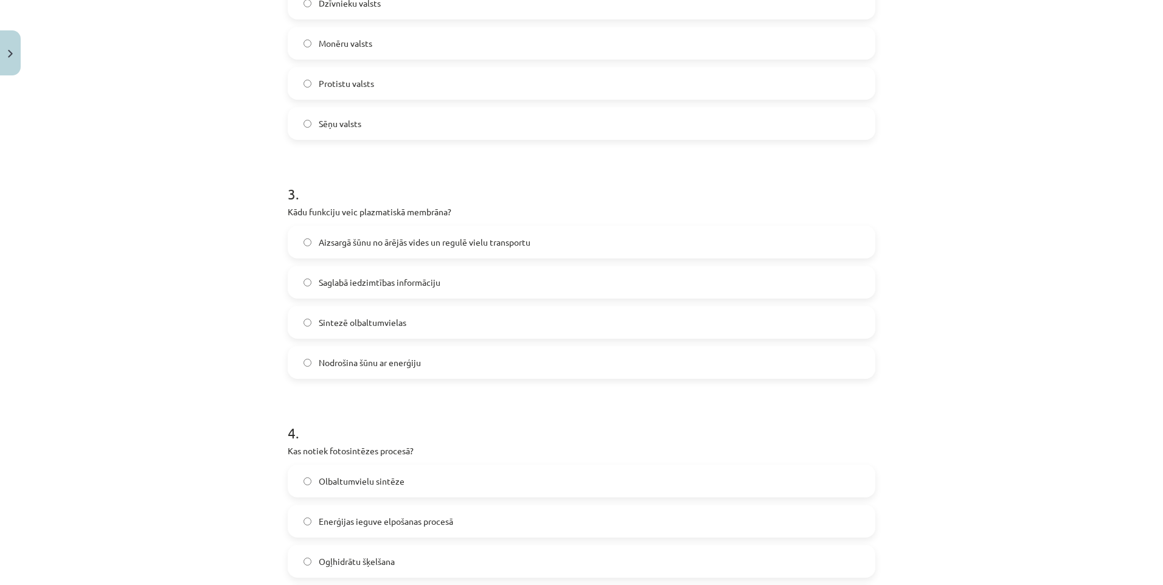
scroll to position [578, 0]
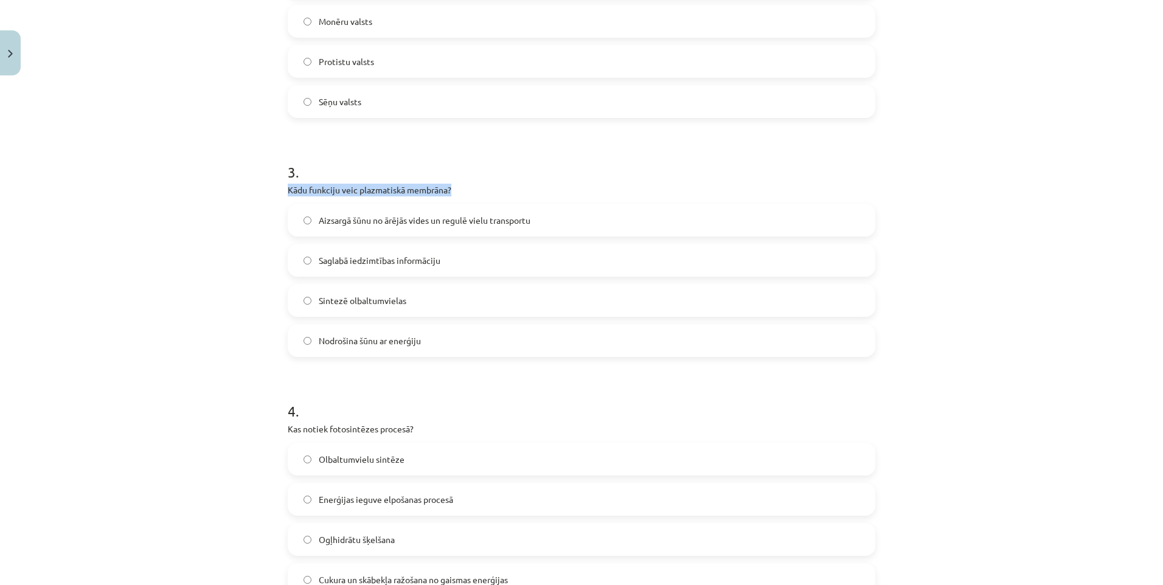
drag, startPoint x: 284, startPoint y: 190, endPoint x: 448, endPoint y: 183, distance: 164.5
click at [448, 183] on div "3 . Kādu funkciju veic plazmatiskā membrāna? Aizsargā šūnu no ārējās vides un r…" at bounding box center [582, 249] width 588 height 215
drag, startPoint x: 448, startPoint y: 183, endPoint x: 416, endPoint y: 188, distance: 32.7
copy p "Kādu funkciju veic plazmatiskā membrāna?"
click at [231, 175] on div "Mācību tēma: Dabaszinības - 10. klases 1.ieskaites mācību materiāls #5 4. tēma.…" at bounding box center [581, 292] width 1163 height 585
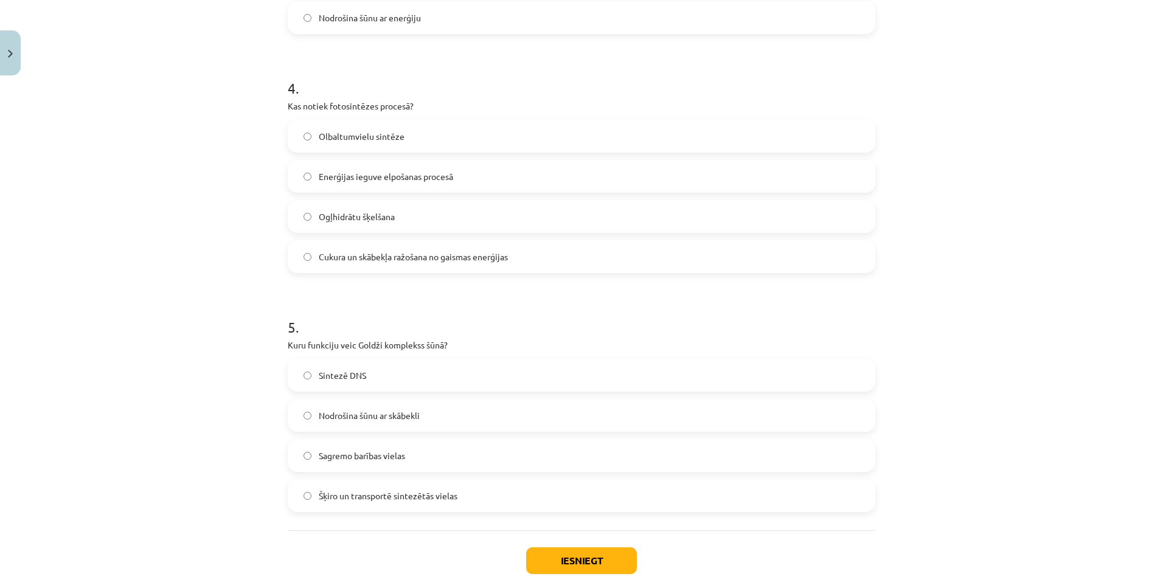
scroll to position [969, 0]
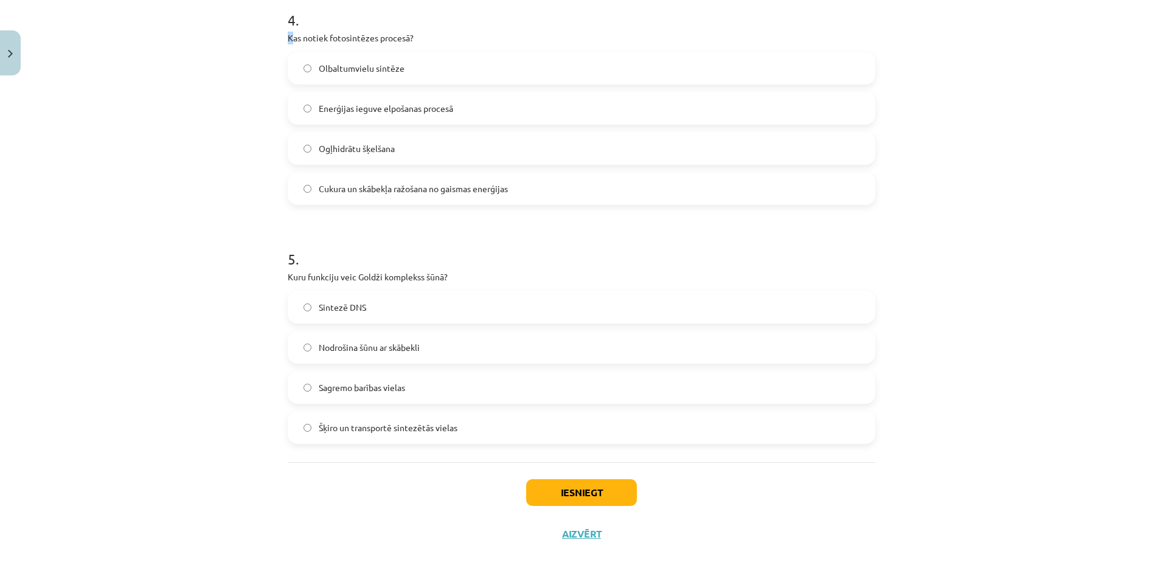
drag, startPoint x: 288, startPoint y: 37, endPoint x: 277, endPoint y: 40, distance: 11.2
drag, startPoint x: 282, startPoint y: 38, endPoint x: 417, endPoint y: 41, distance: 135.7
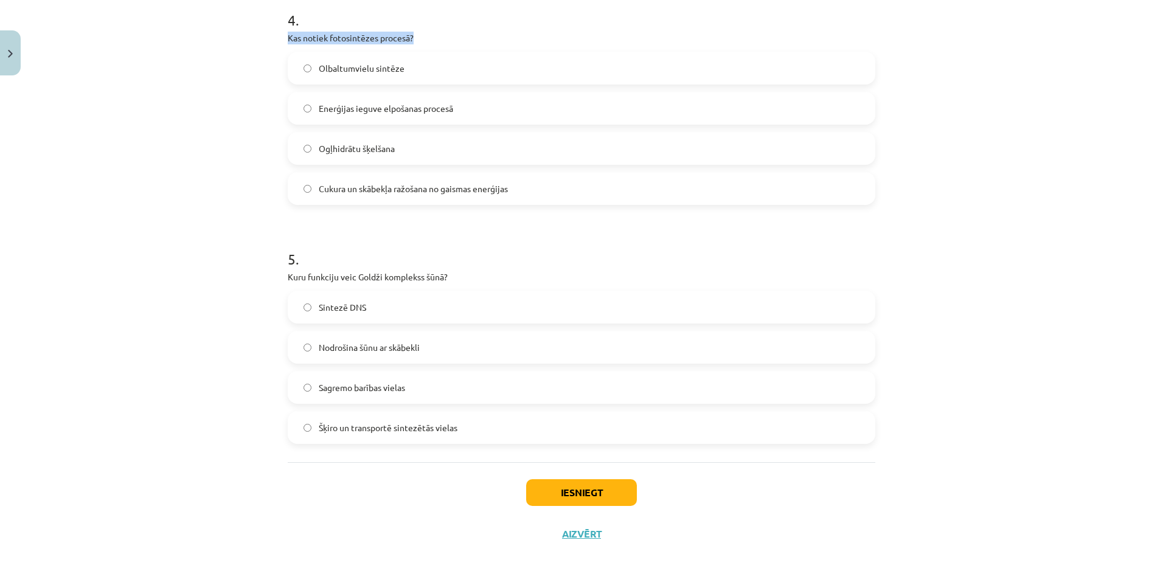
drag, startPoint x: 417, startPoint y: 41, endPoint x: 384, endPoint y: 37, distance: 33.8
copy p "Kas notiek fotosintēzes procesā?"
click at [289, 116] on label "Enerģijas ieguve elpošanas procesā" at bounding box center [581, 108] width 585 height 30
click at [288, 119] on div "Olbaltumvielu sintēze Enerģijas ieguve elpošanas procesā Ogļhidrātu šķelšana Cu…" at bounding box center [582, 128] width 588 height 153
drag, startPoint x: 276, startPoint y: 128, endPoint x: 282, endPoint y: 140, distance: 13.1
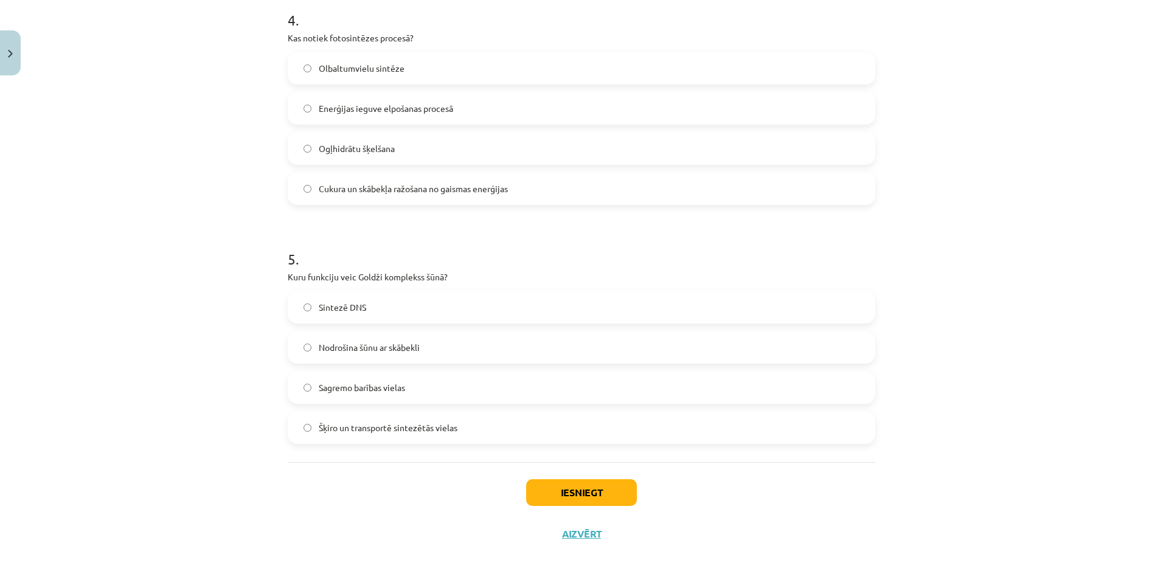
click at [277, 128] on div "Mācību tēma: Dabaszinības - 10. klases 1.ieskaites mācību materiāls #5 4. tēma.…" at bounding box center [581, 292] width 1163 height 585
click at [307, 71] on label "Olbaltumvielu sintēze" at bounding box center [581, 68] width 585 height 30
drag, startPoint x: 285, startPoint y: 277, endPoint x: 442, endPoint y: 277, distance: 157.0
click at [442, 277] on p "Kuru funkciju veic Goldži komplekss šūnā?" at bounding box center [582, 277] width 588 height 13
drag, startPoint x: 442, startPoint y: 277, endPoint x: 426, endPoint y: 275, distance: 15.9
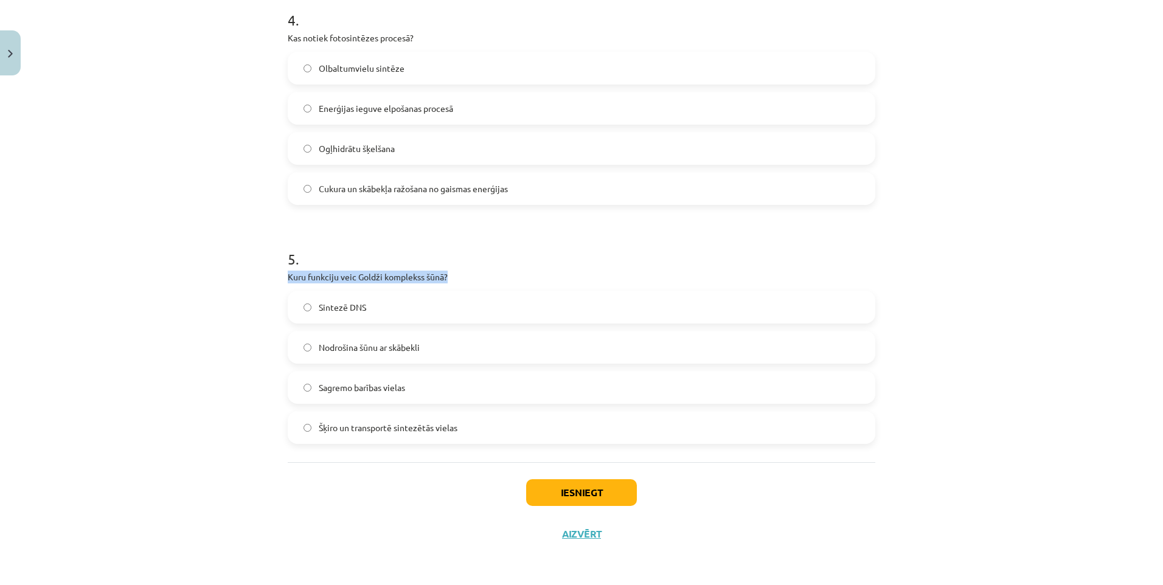
copy p "Kuru funkciju veic Goldži komplekss šūnā?"
click at [335, 22] on h1 "4 ." at bounding box center [582, 9] width 588 height 38
drag, startPoint x: 399, startPoint y: 23, endPoint x: 515, endPoint y: 153, distance: 174.5
click at [398, 24] on h1 "4 ." at bounding box center [582, 9] width 588 height 38
click at [576, 497] on button "Iesniegt" at bounding box center [581, 493] width 111 height 27
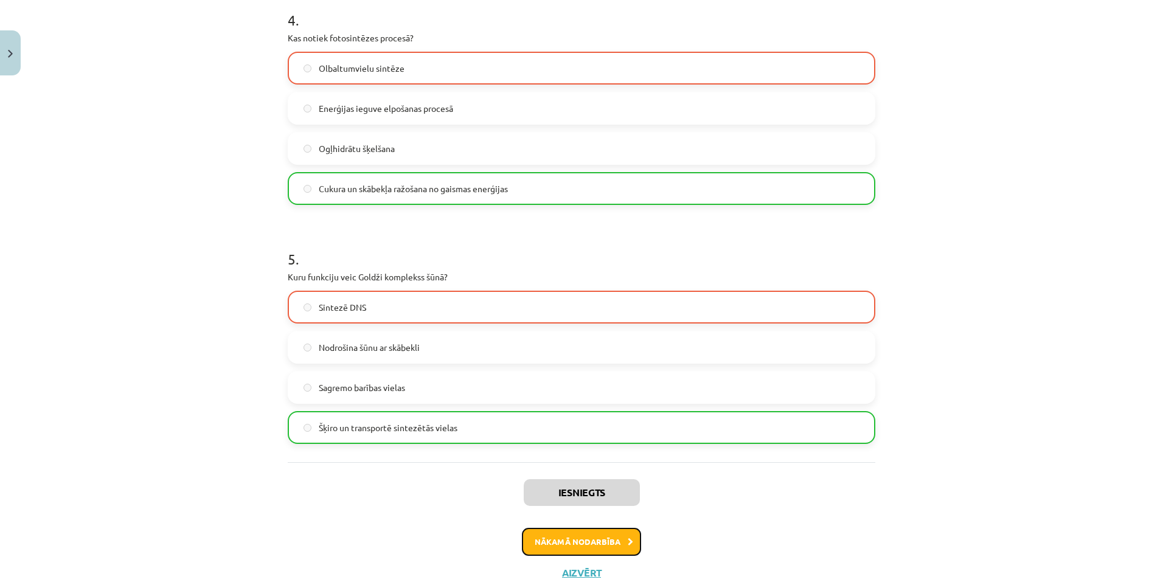
click at [575, 541] on button "Nākamā nodarbība" at bounding box center [581, 542] width 119 height 28
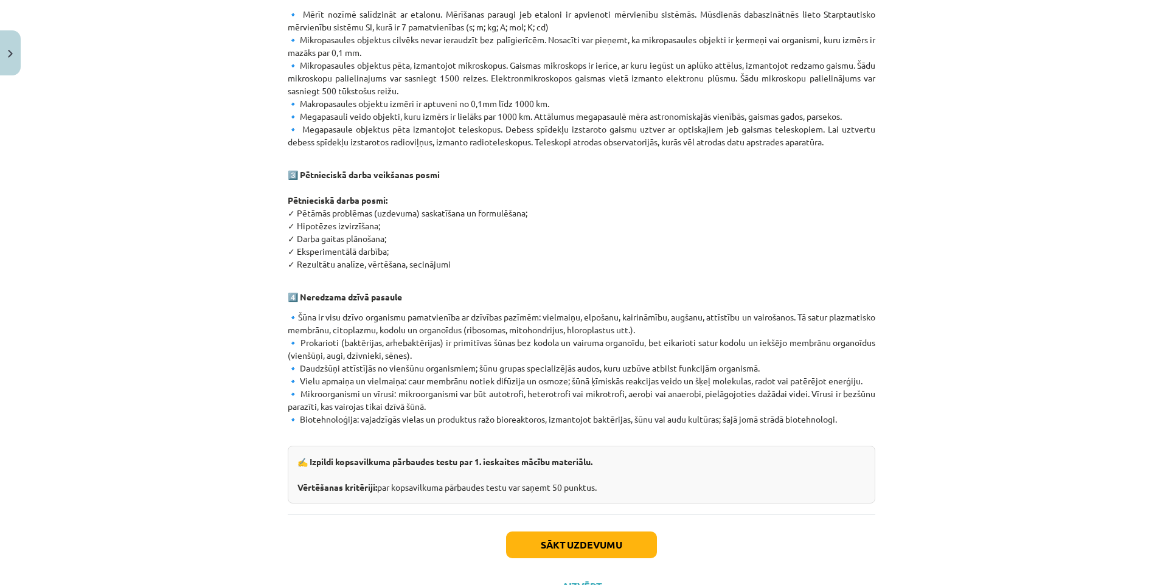
scroll to position [585, 0]
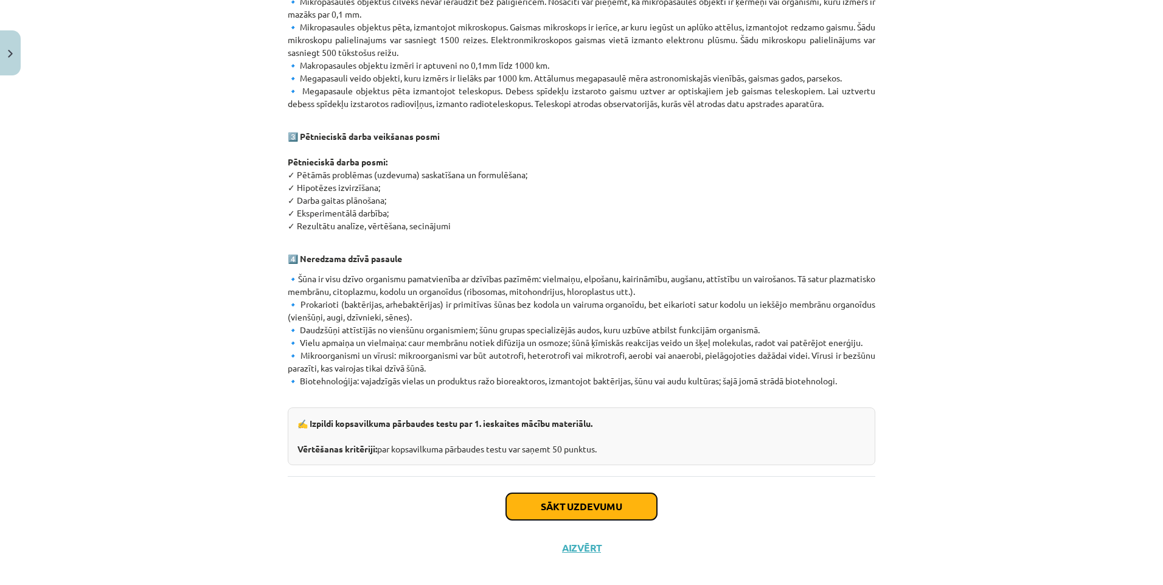
click at [561, 497] on button "Sākt uzdevumu" at bounding box center [581, 507] width 151 height 27
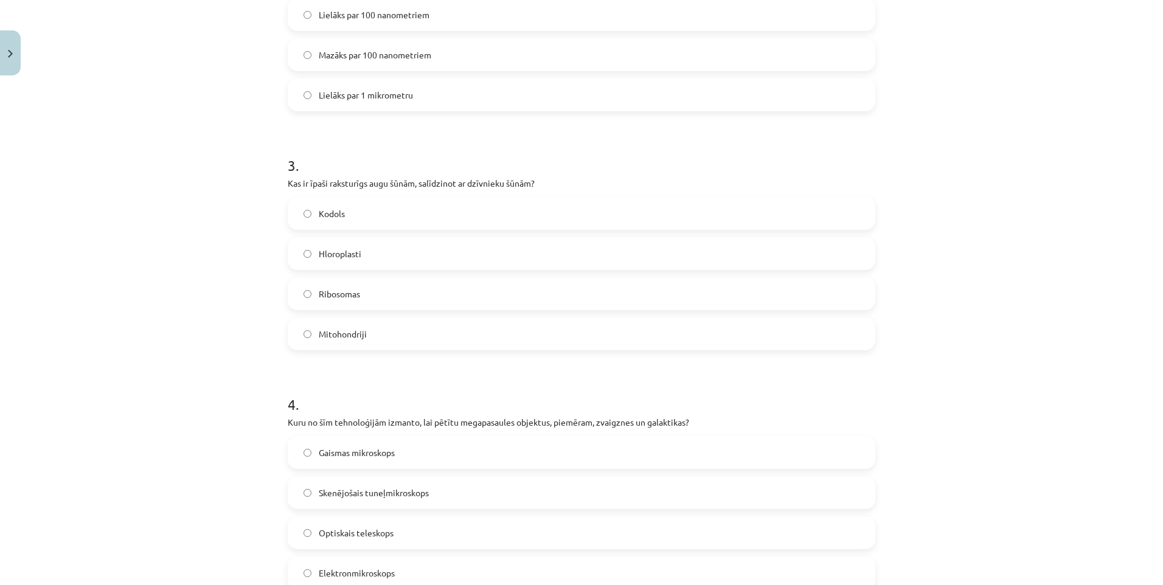
scroll to position [30, 0]
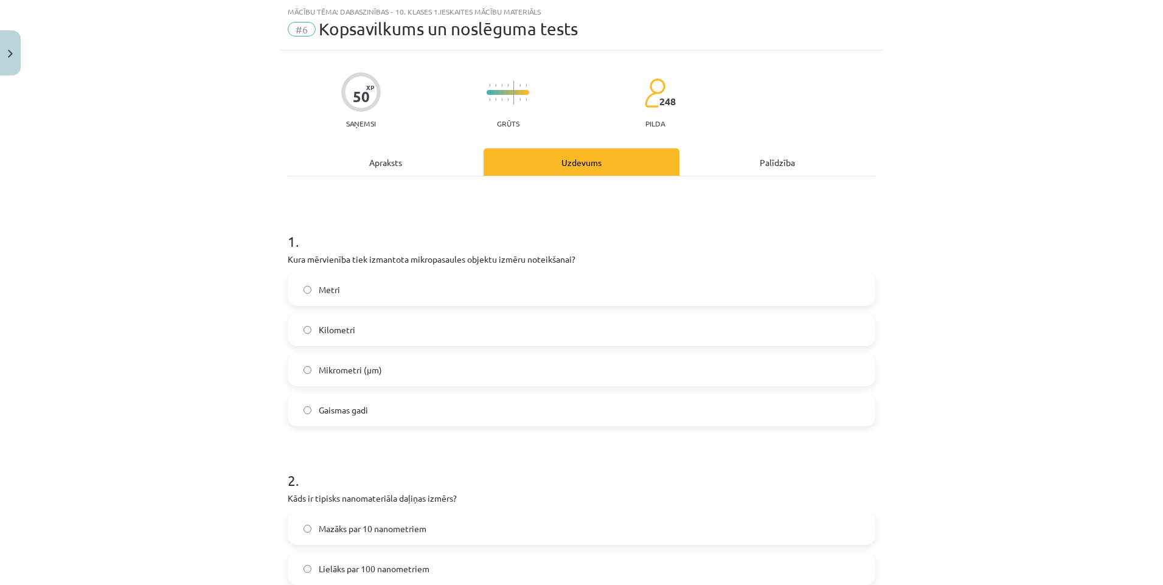
click at [312, 287] on label "Metri" at bounding box center [581, 289] width 585 height 30
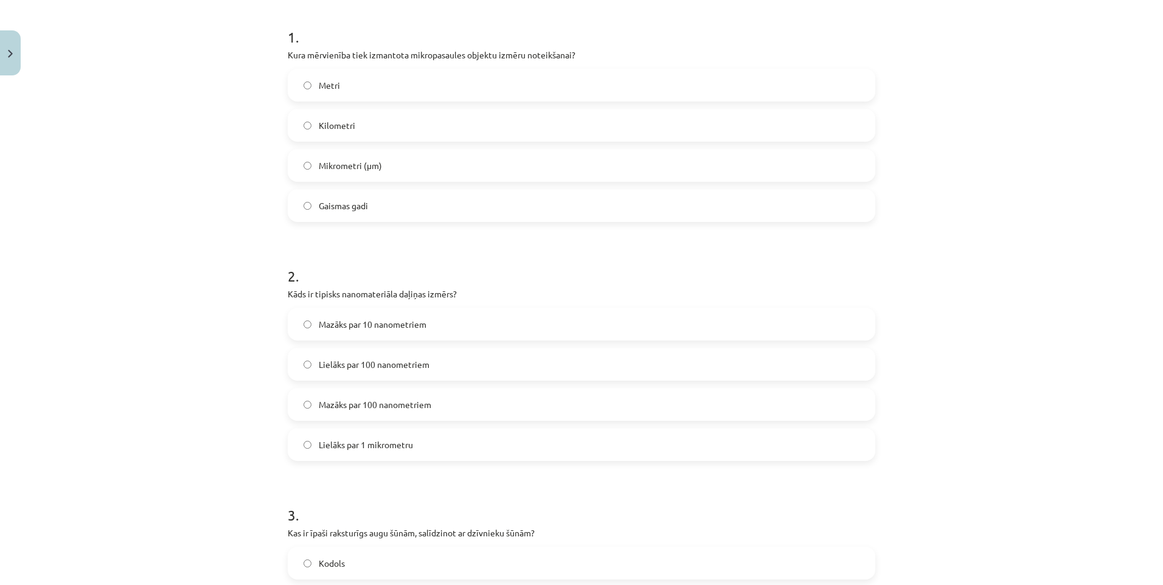
scroll to position [274, 0]
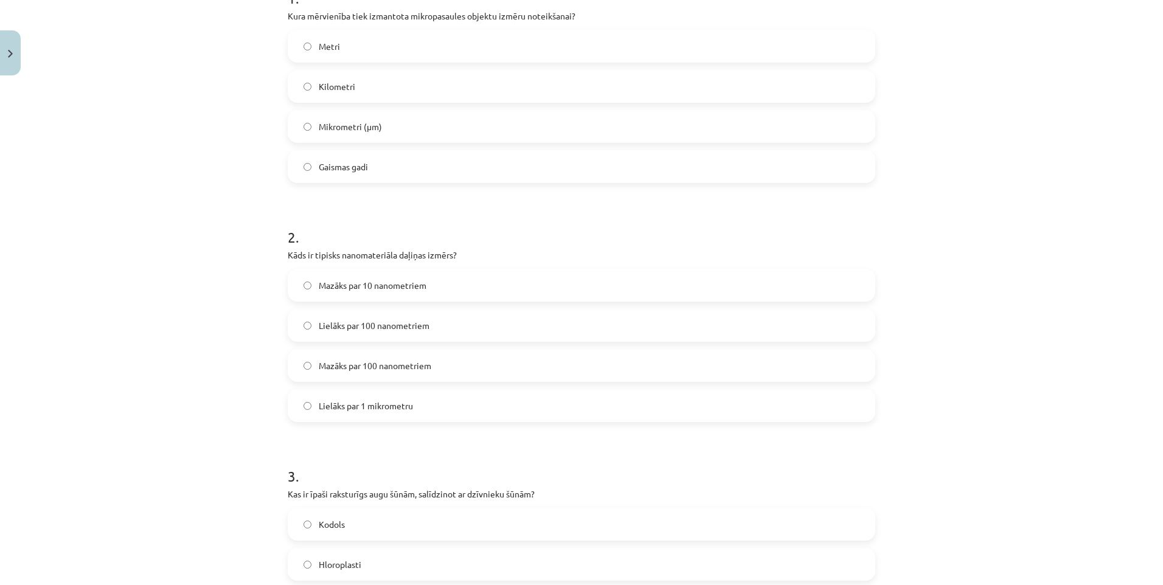
click at [307, 293] on label "Mazāks par 10 nanometriem" at bounding box center [581, 285] width 585 height 30
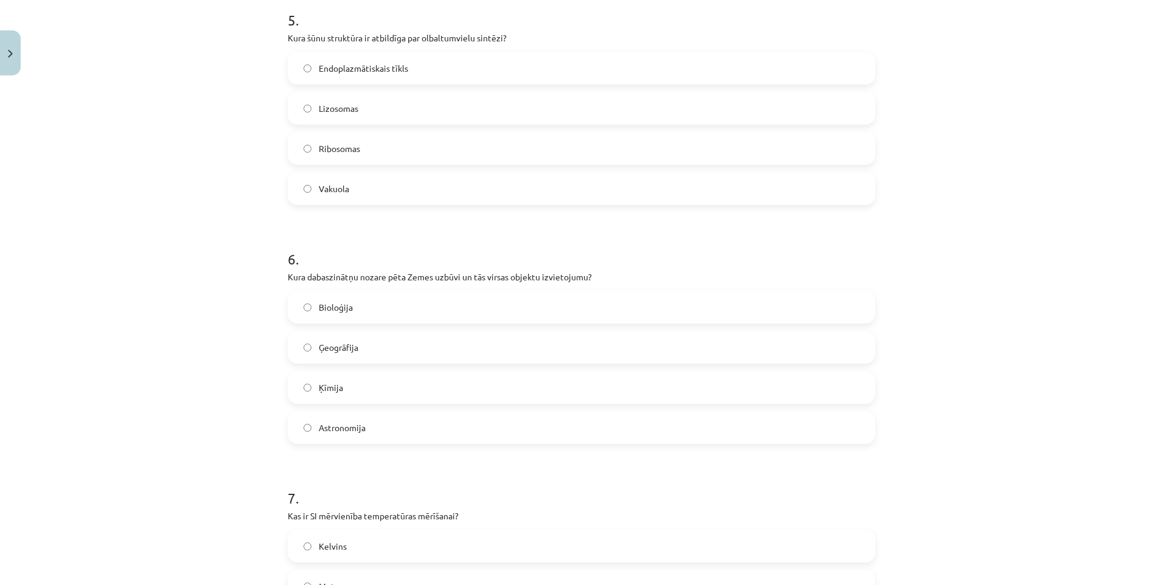
scroll to position [1247, 0]
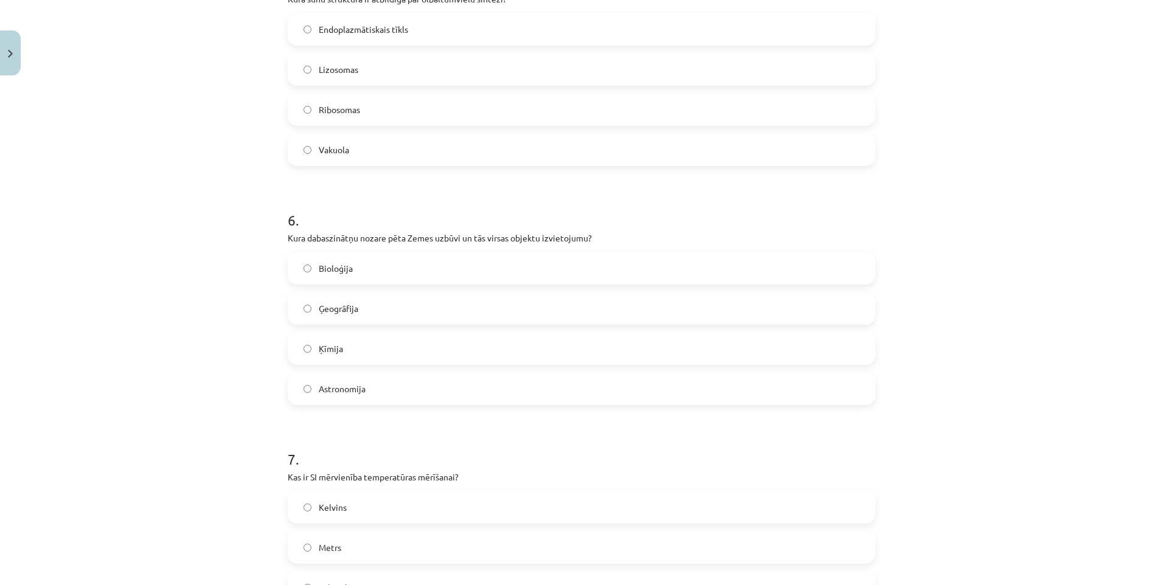
click at [302, 273] on label "Bioloģija" at bounding box center [581, 268] width 585 height 30
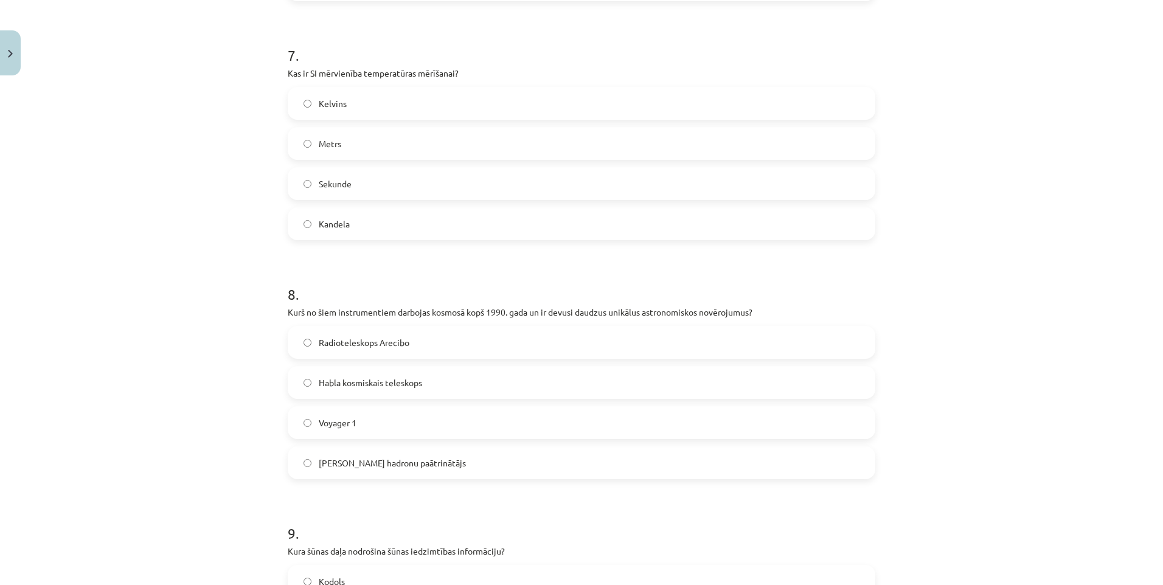
scroll to position [1673, 0]
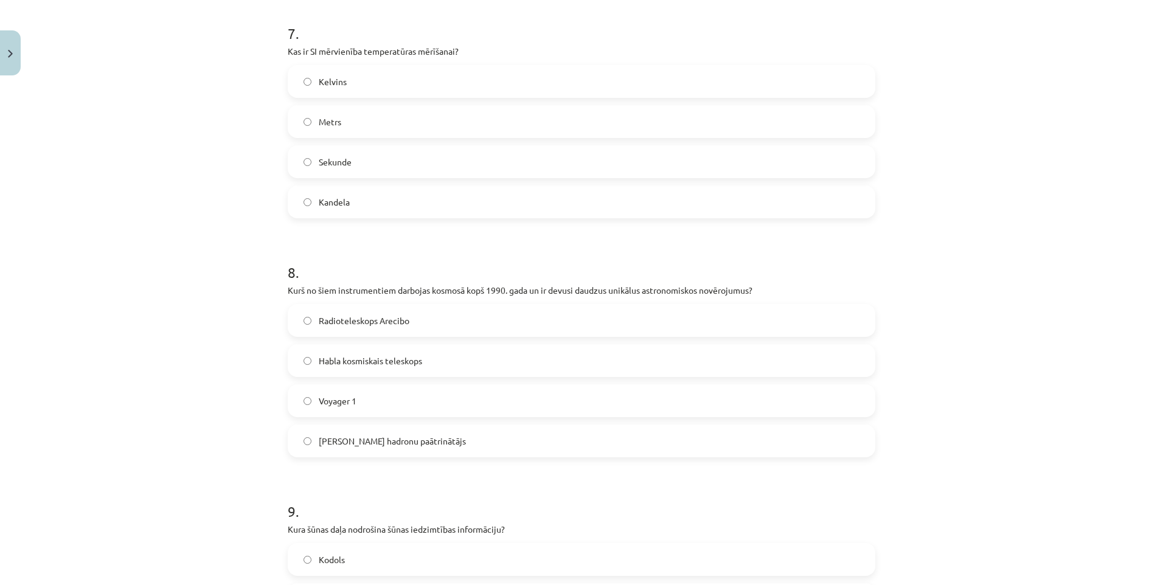
click at [386, 442] on span "Lielais hadronu paātrinātājs" at bounding box center [392, 441] width 147 height 13
click at [302, 392] on label "Voyager 1" at bounding box center [581, 401] width 585 height 30
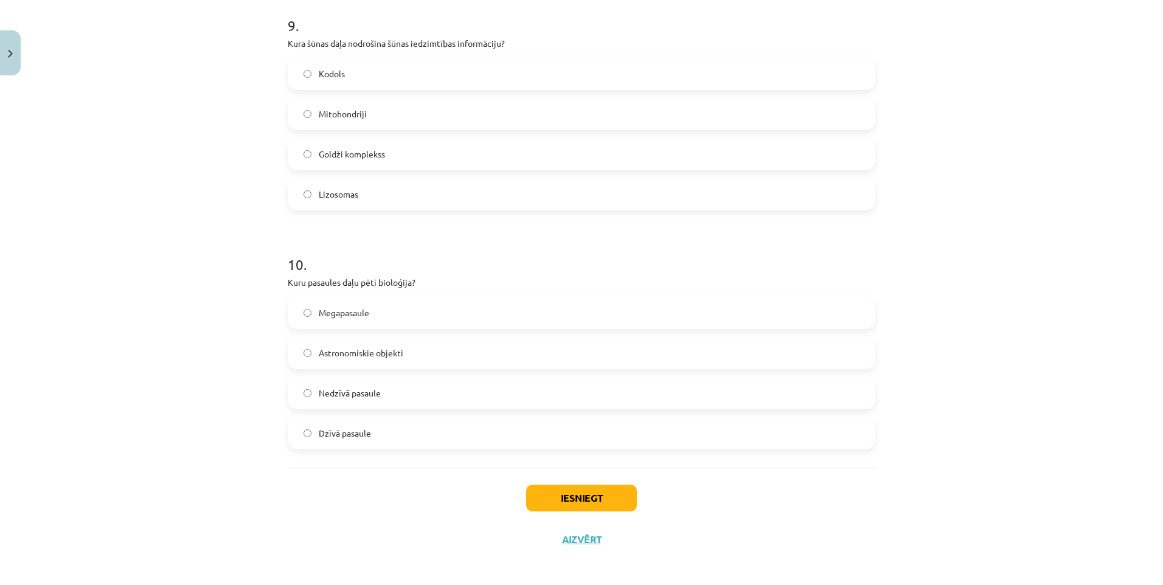
scroll to position [2160, 0]
click at [558, 494] on button "Iesniegt" at bounding box center [581, 497] width 111 height 27
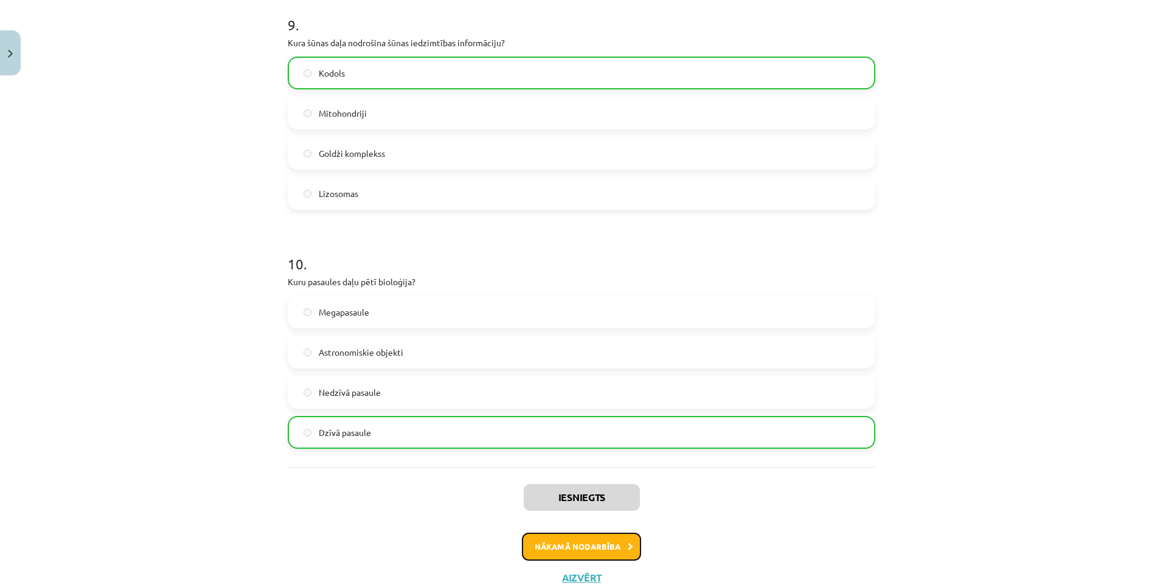
click at [570, 548] on button "Nākamā nodarbība" at bounding box center [581, 547] width 119 height 28
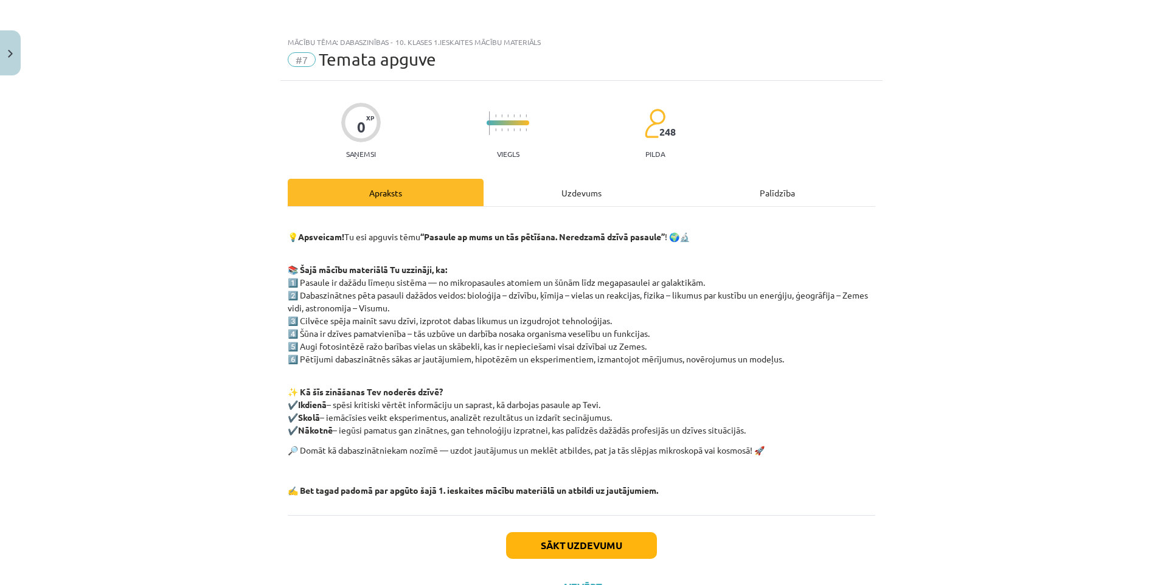
scroll to position [53, 0]
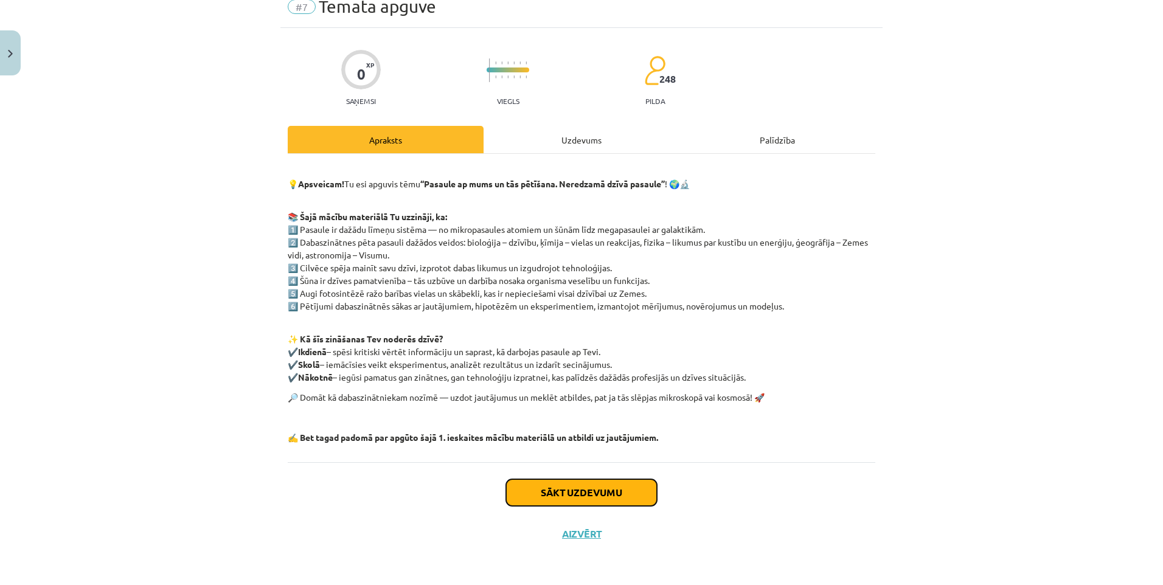
click at [552, 495] on button "Sākt uzdevumu" at bounding box center [581, 493] width 151 height 27
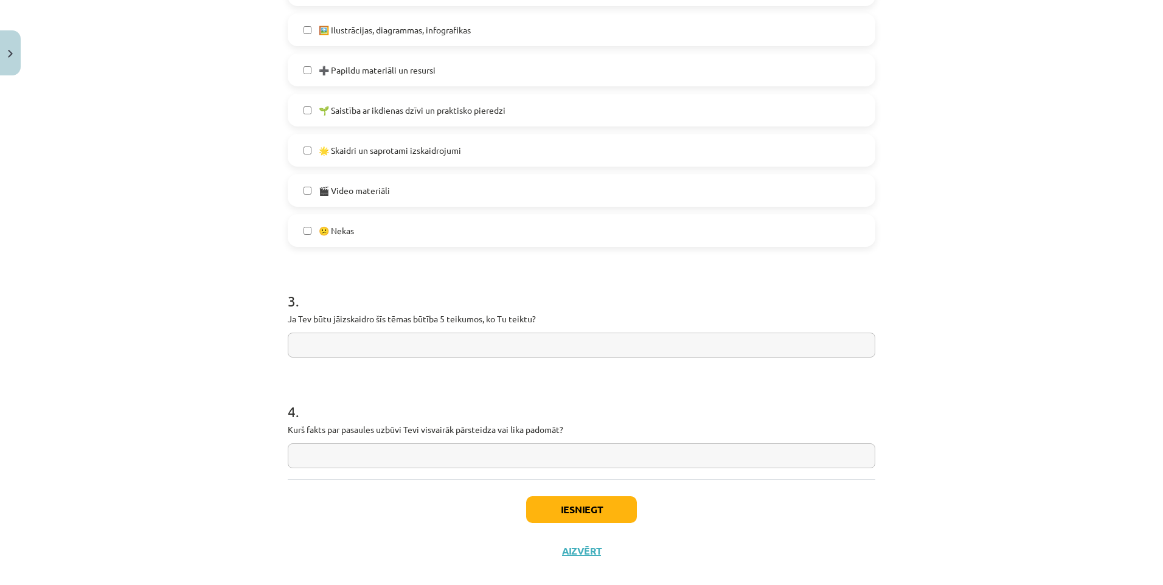
scroll to position [687, 0]
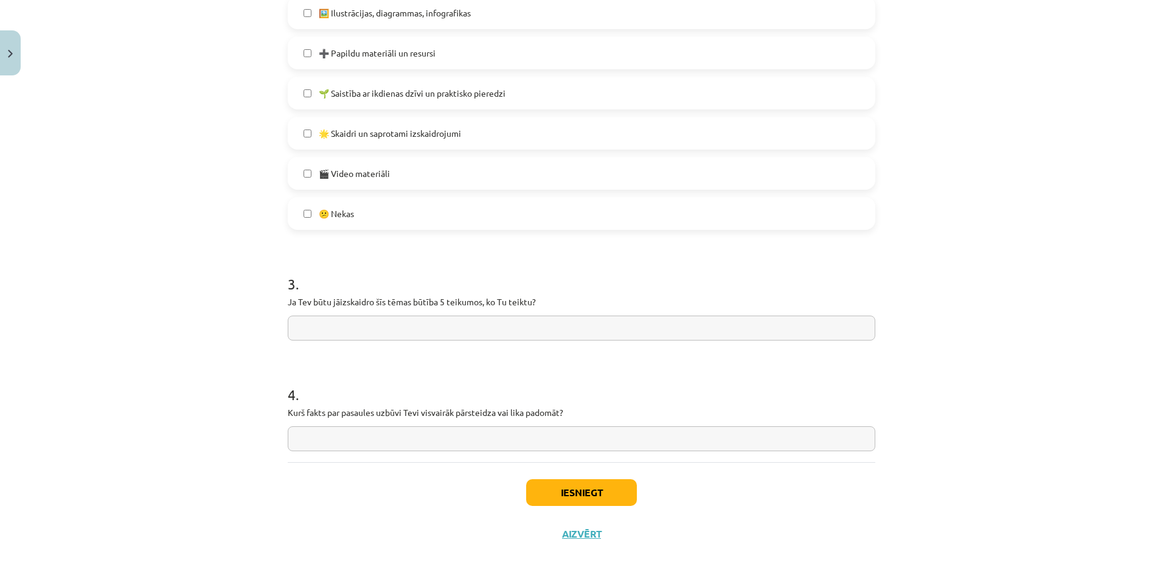
click at [301, 328] on input "text" at bounding box center [582, 328] width 588 height 25
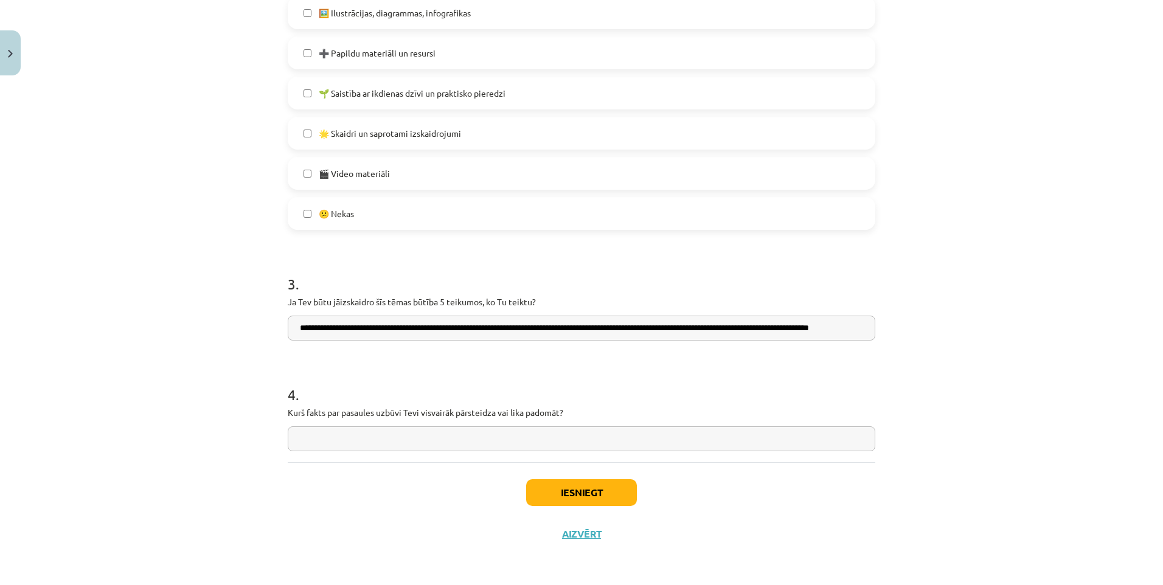
scroll to position [0, 29]
type input "**********"
click at [374, 436] on input "text" at bounding box center [582, 439] width 588 height 25
type input "**********"
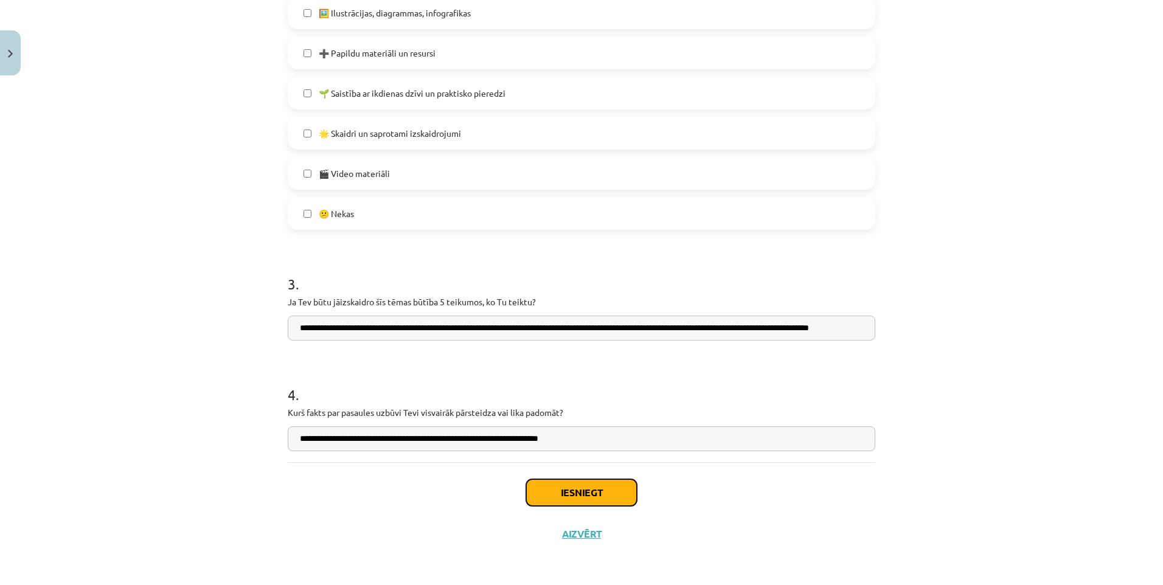
click at [577, 499] on button "Iesniegt" at bounding box center [581, 493] width 111 height 27
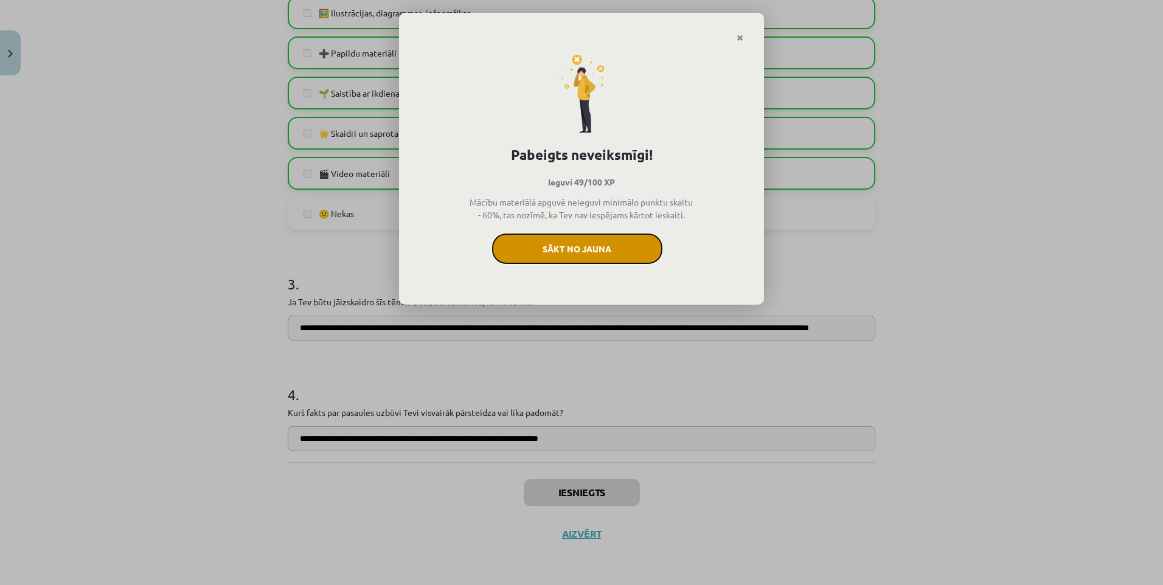
drag, startPoint x: 565, startPoint y: 242, endPoint x: 643, endPoint y: 57, distance: 201.0
click at [565, 243] on button "Sākt no jauna" at bounding box center [577, 249] width 170 height 30
